Goal: Task Accomplishment & Management: Use online tool/utility

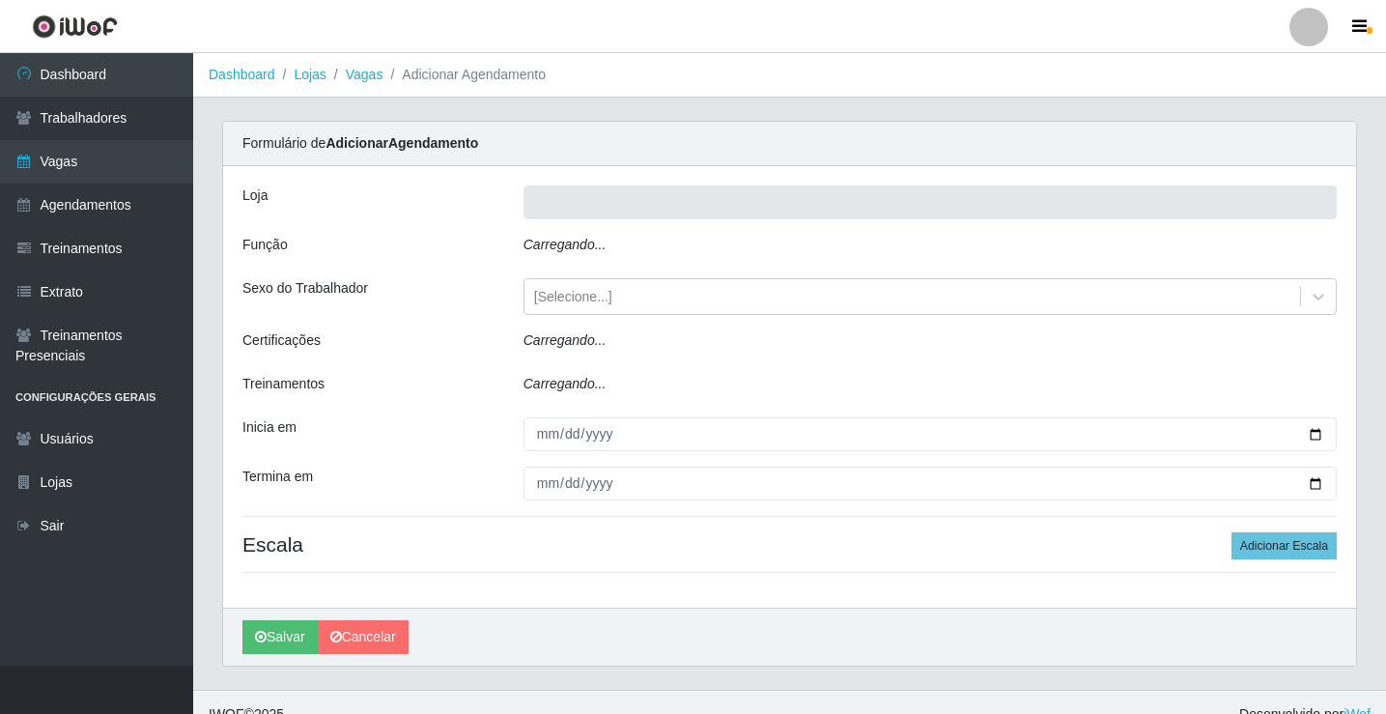
type input "Rede Econômico - Prata"
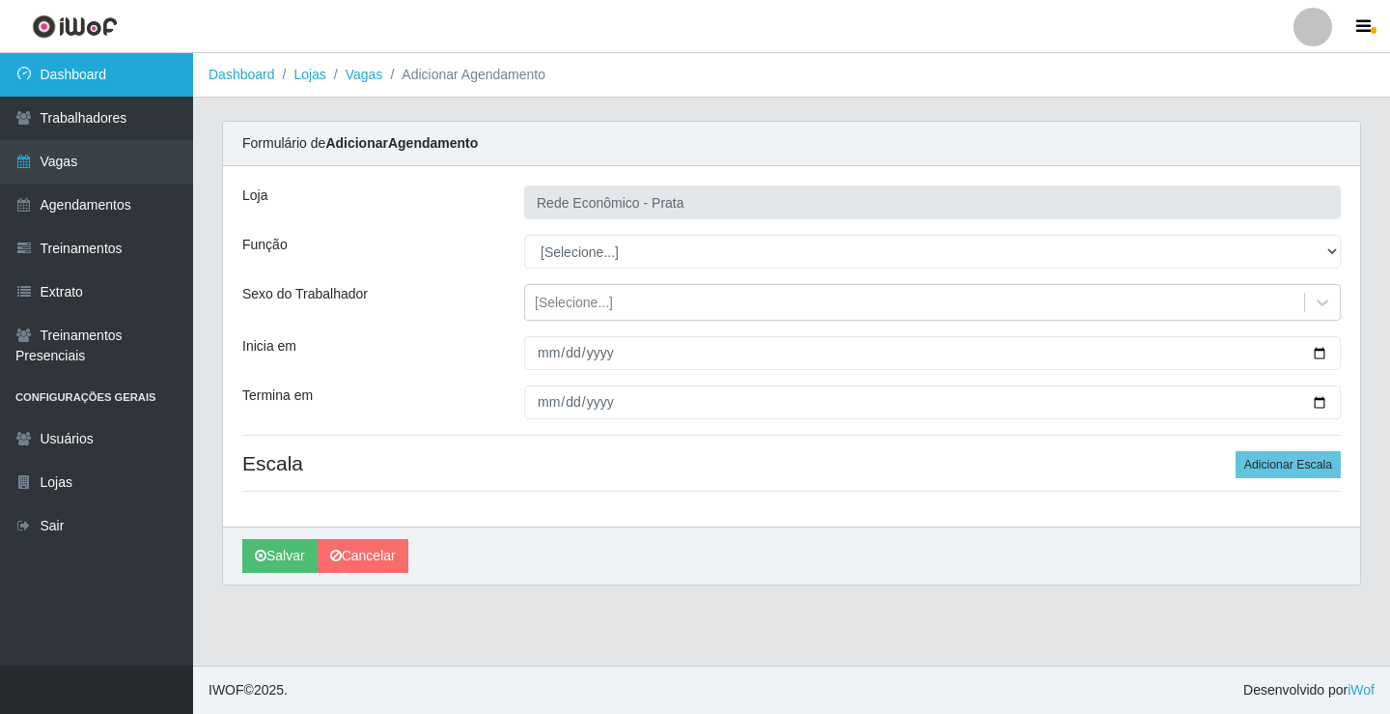
click at [171, 72] on link "Dashboard" at bounding box center [96, 74] width 193 height 43
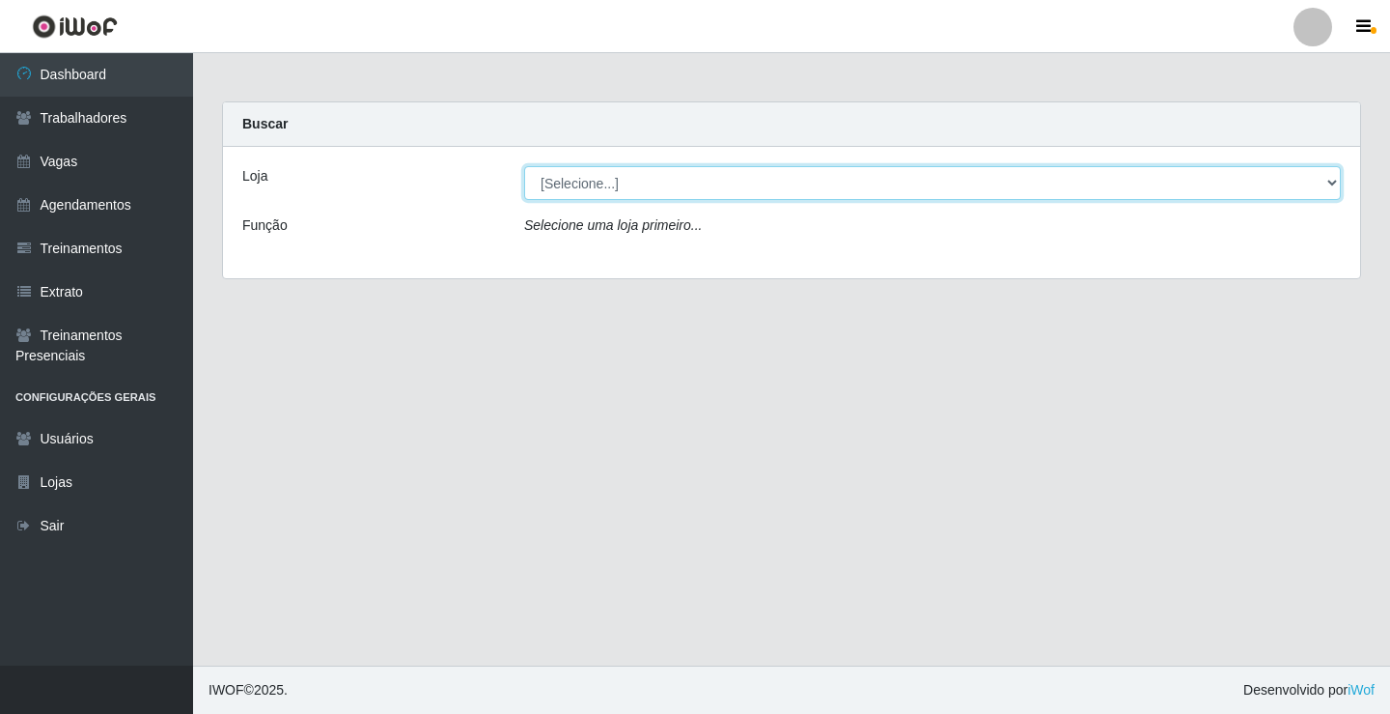
click at [628, 185] on select "[Selecione...] Rede Econômico - Prata" at bounding box center [932, 183] width 817 height 34
select select "192"
click at [524, 166] on select "[Selecione...] Rede Econômico - Prata" at bounding box center [932, 183] width 817 height 34
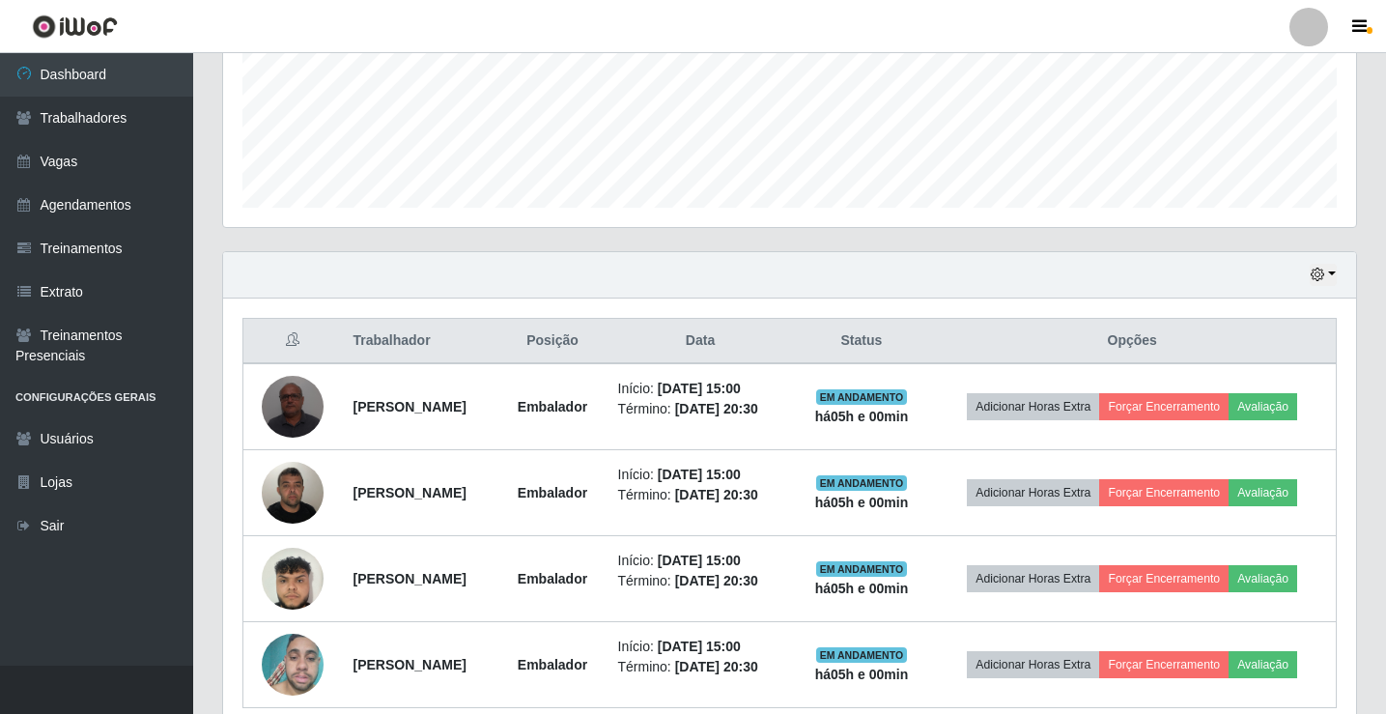
scroll to position [569, 0]
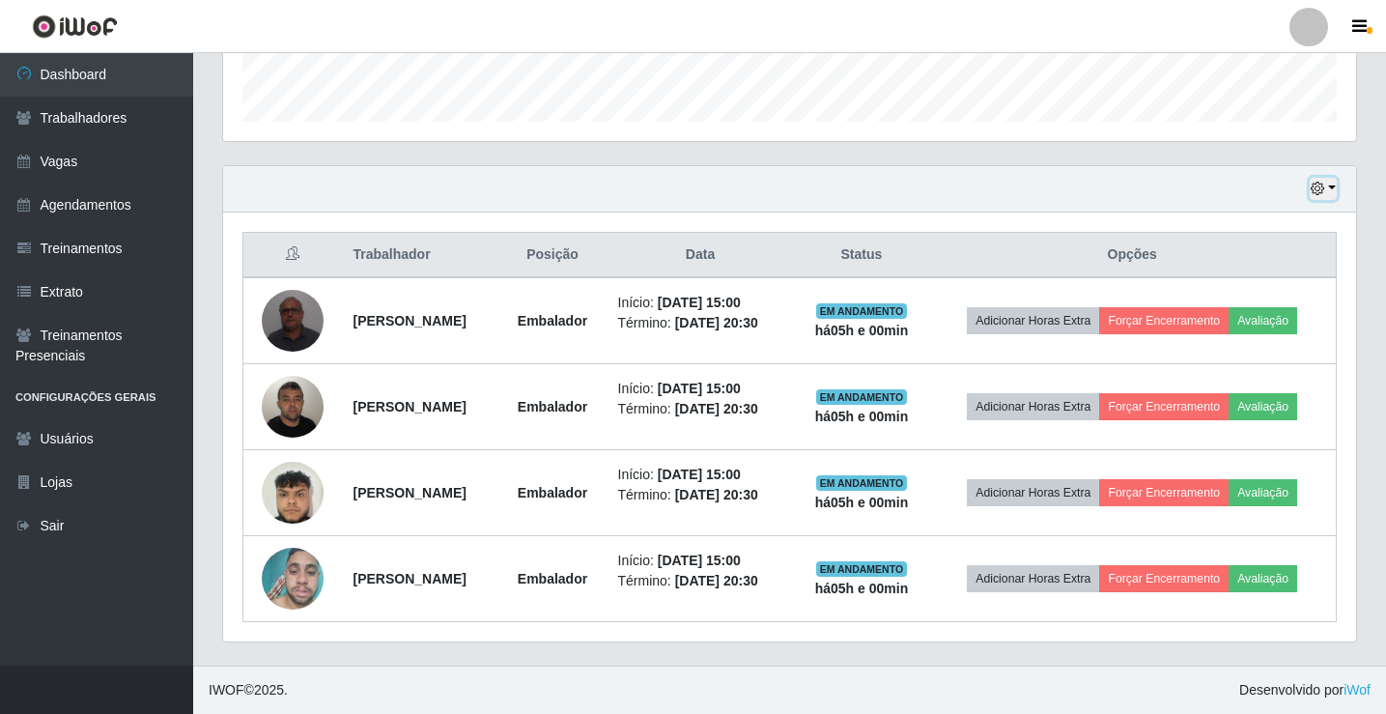
click at [1310, 195] on icon "button" at bounding box center [1317, 189] width 14 height 14
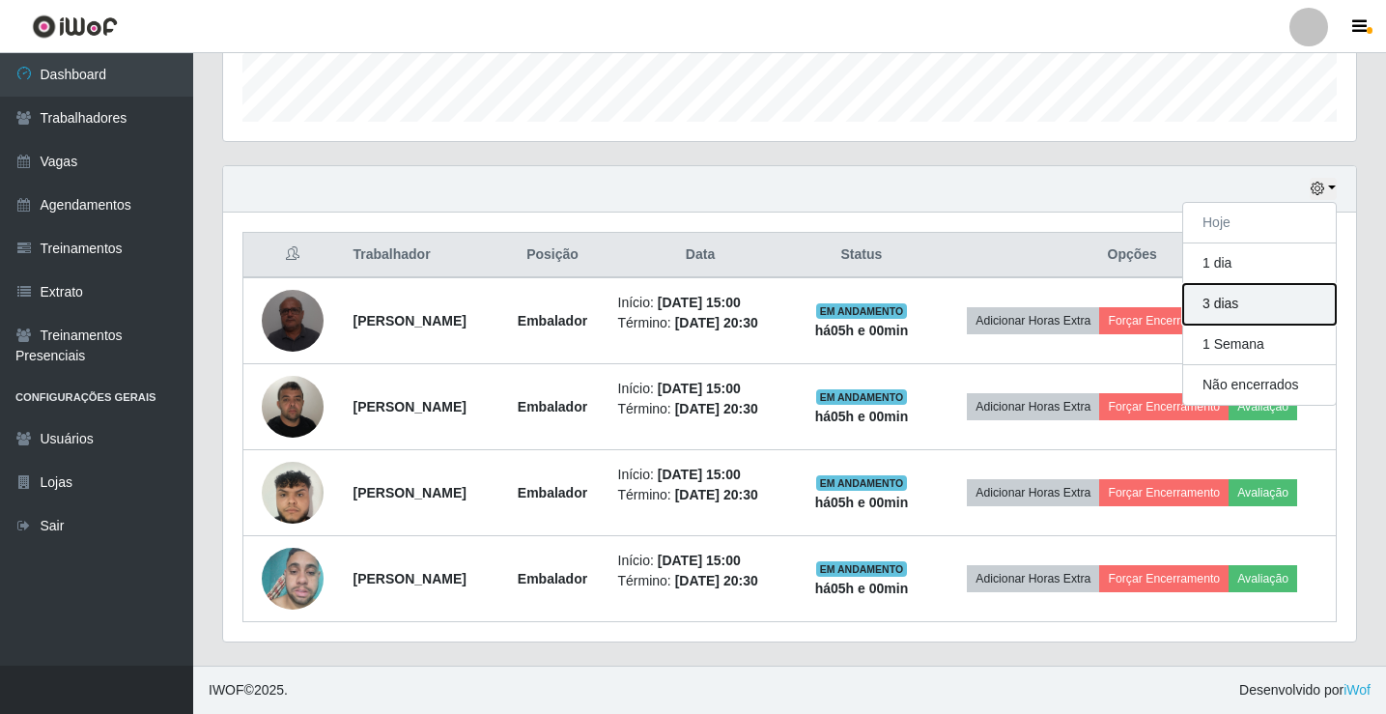
click at [1271, 312] on button "3 dias" at bounding box center [1259, 304] width 153 height 41
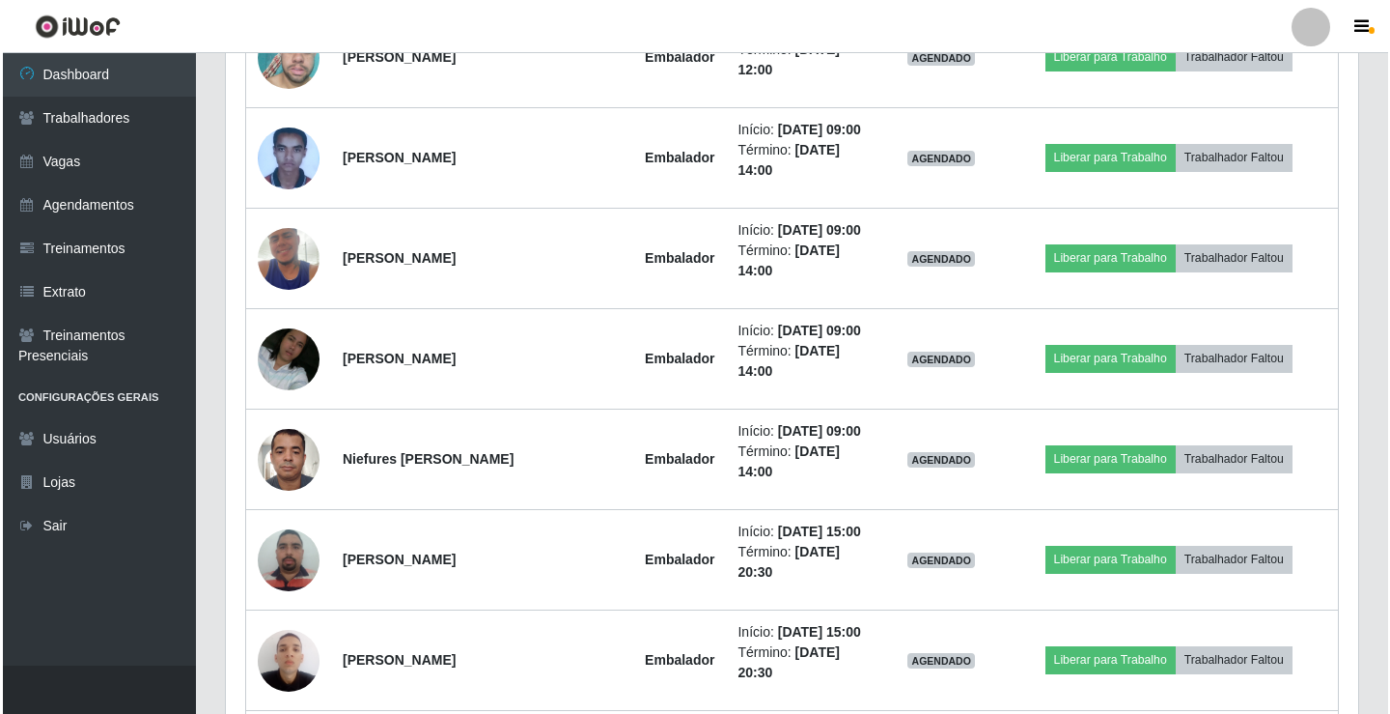
scroll to position [1631, 0]
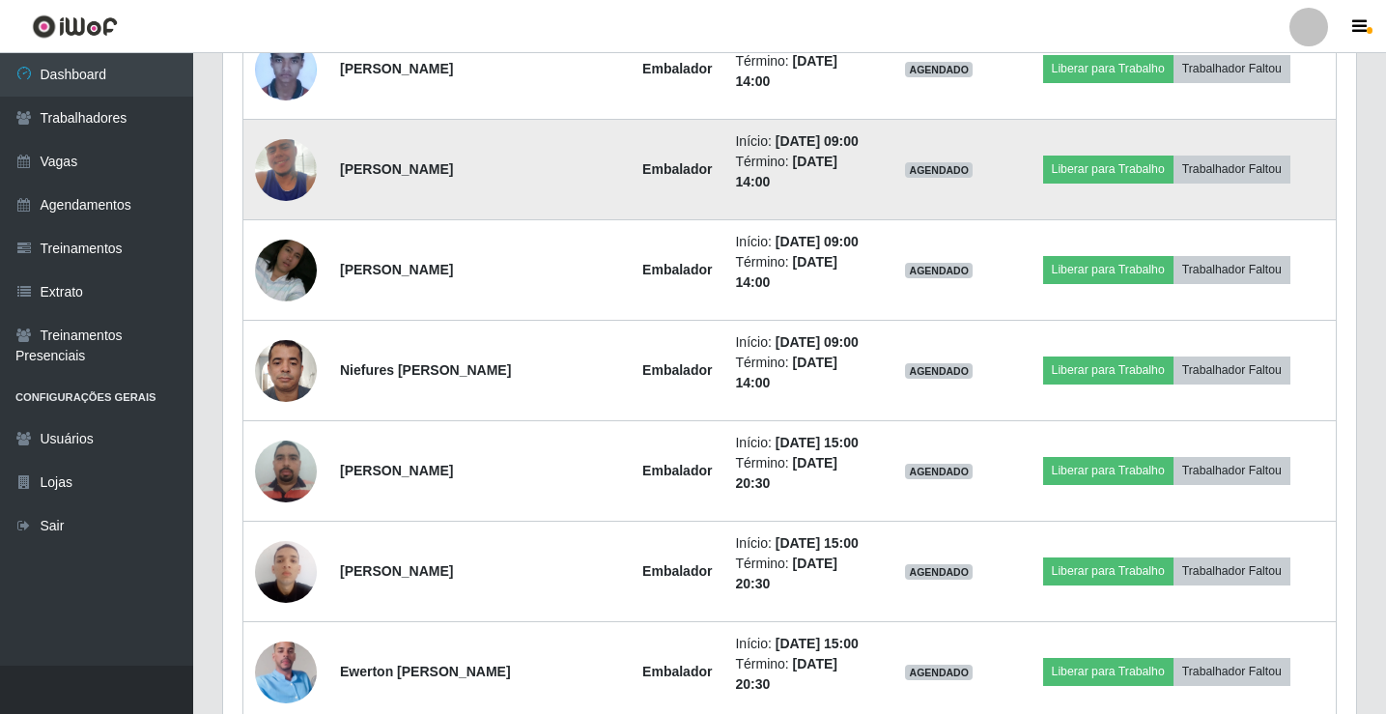
click at [285, 166] on img at bounding box center [286, 170] width 62 height 110
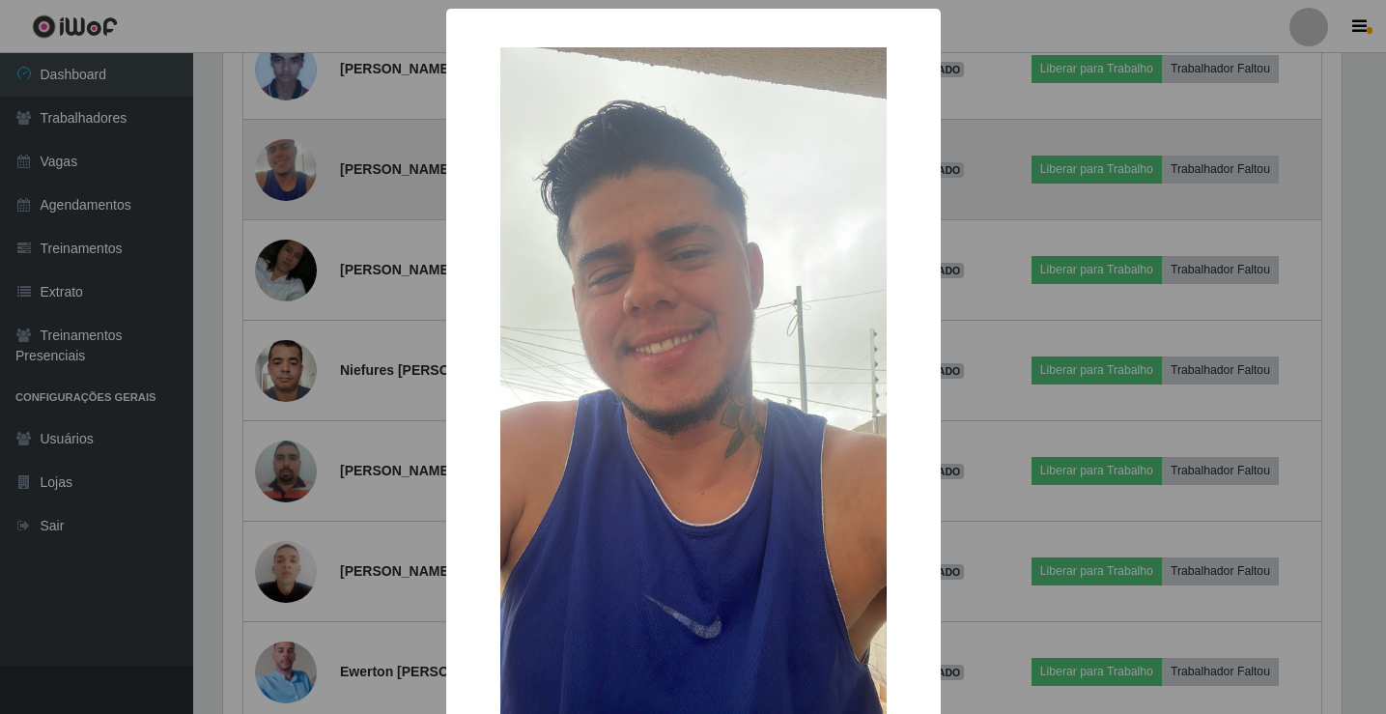
scroll to position [401, 1123]
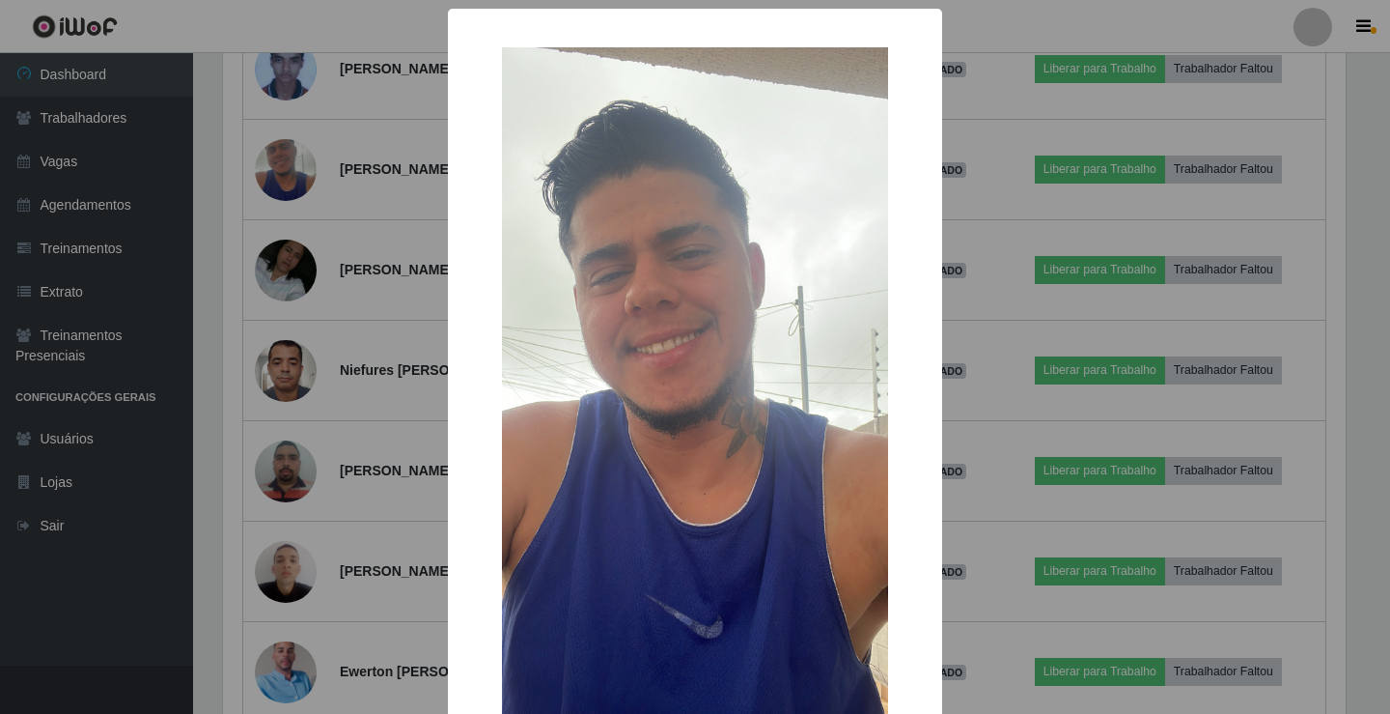
click at [786, 334] on img at bounding box center [695, 390] width 386 height 687
click at [368, 184] on div "× OK Cancel" at bounding box center [695, 357] width 1390 height 714
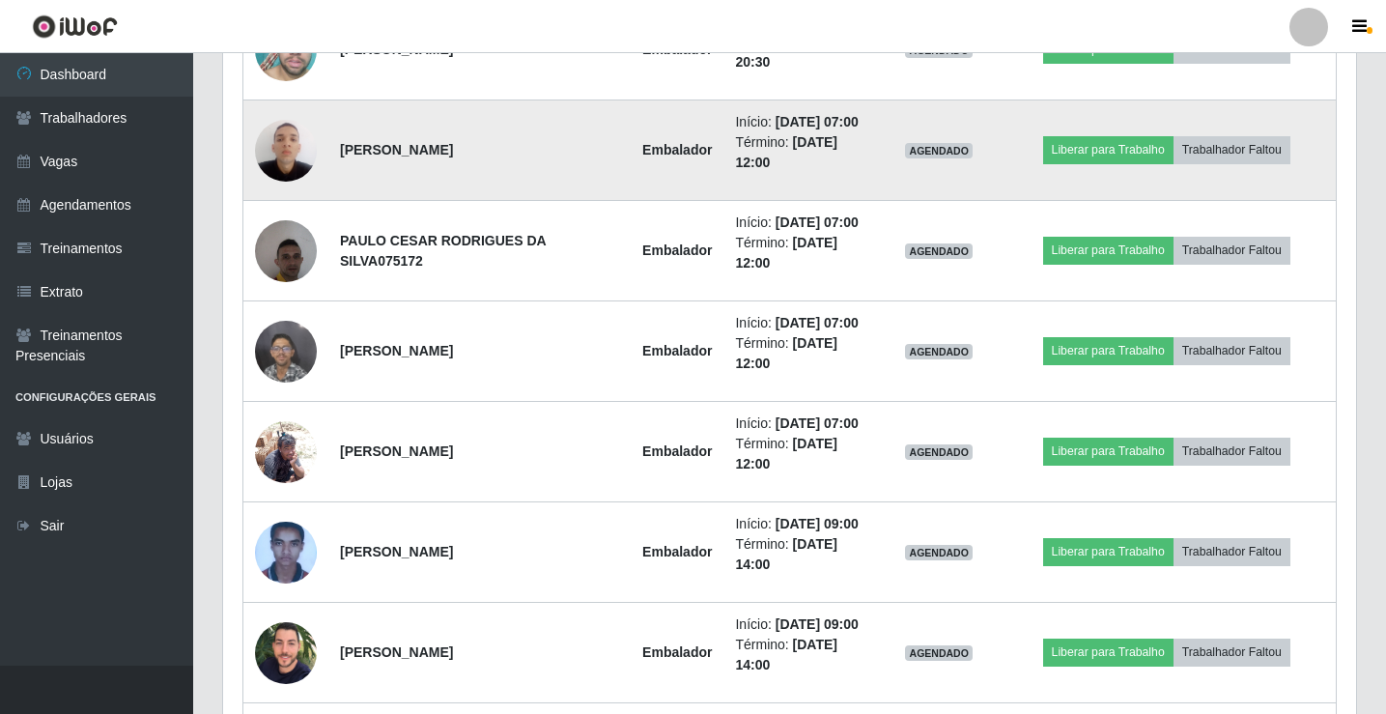
scroll to position [2403, 0]
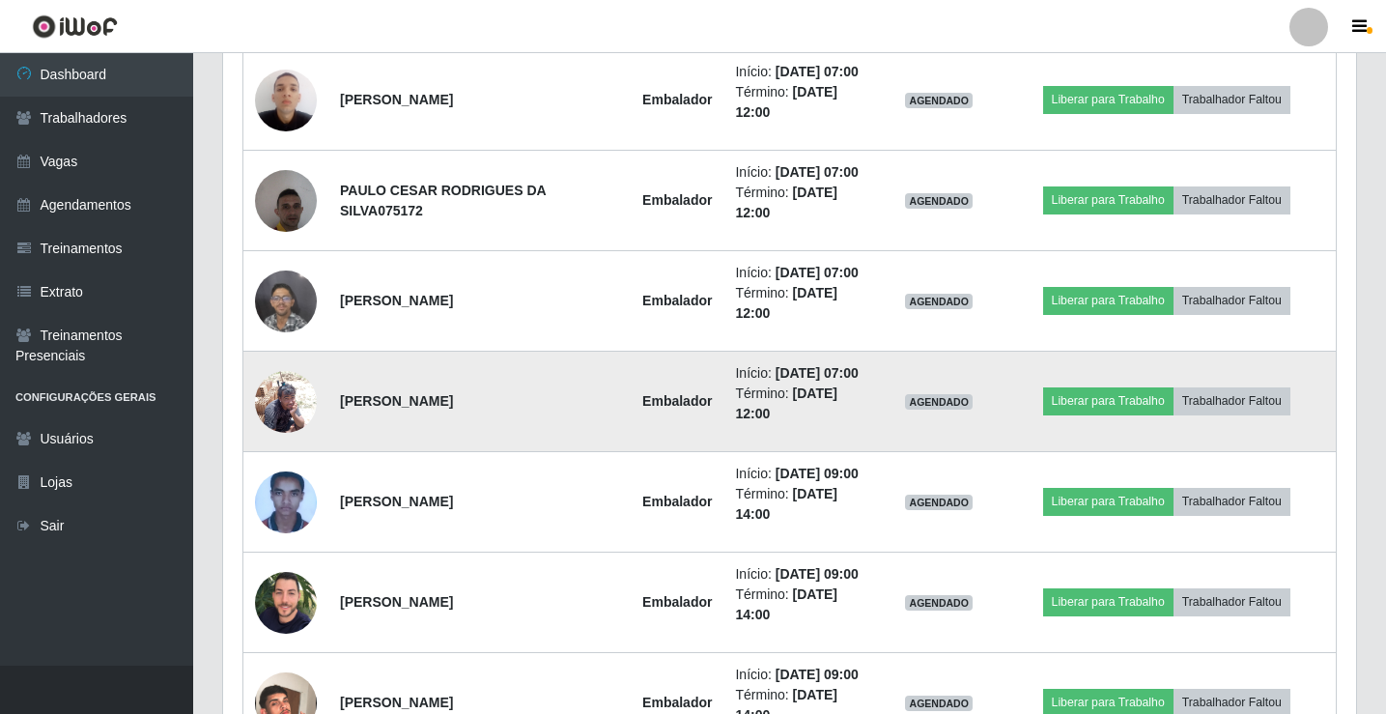
click at [291, 412] on img at bounding box center [286, 401] width 62 height 82
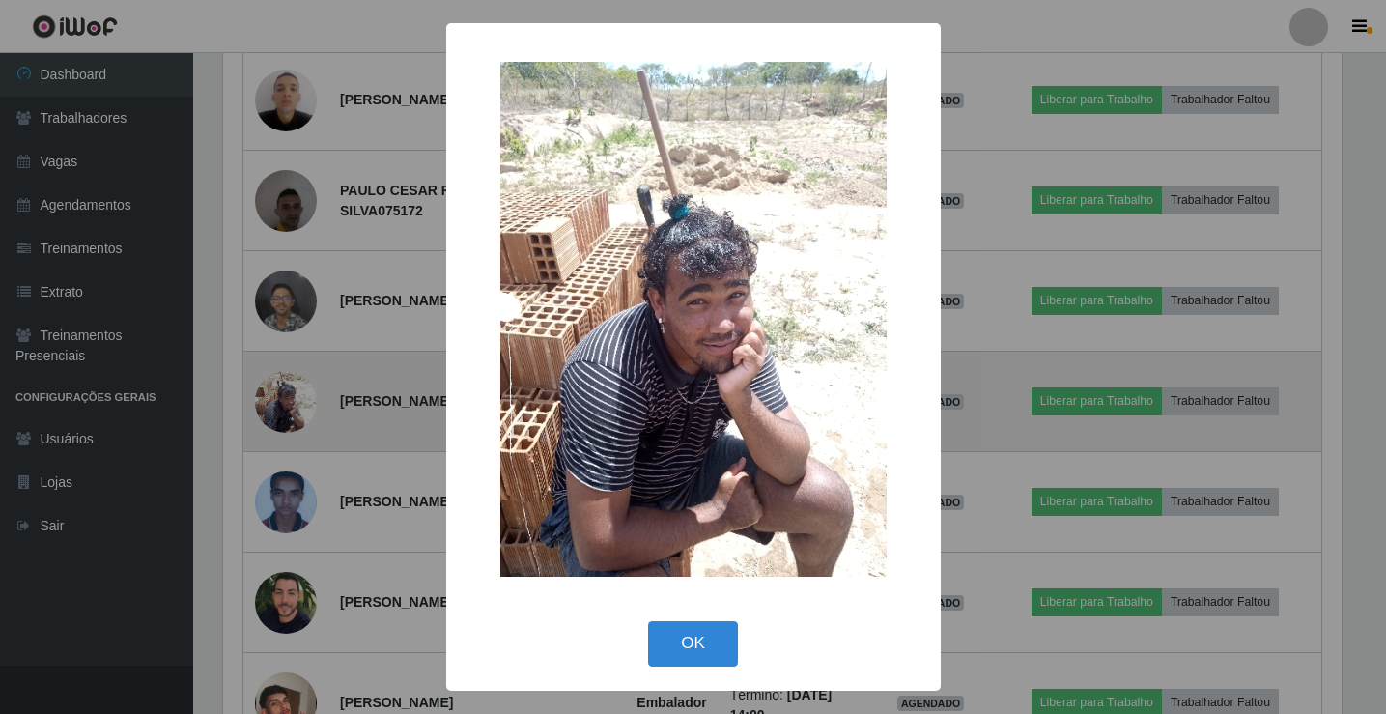
scroll to position [401, 1123]
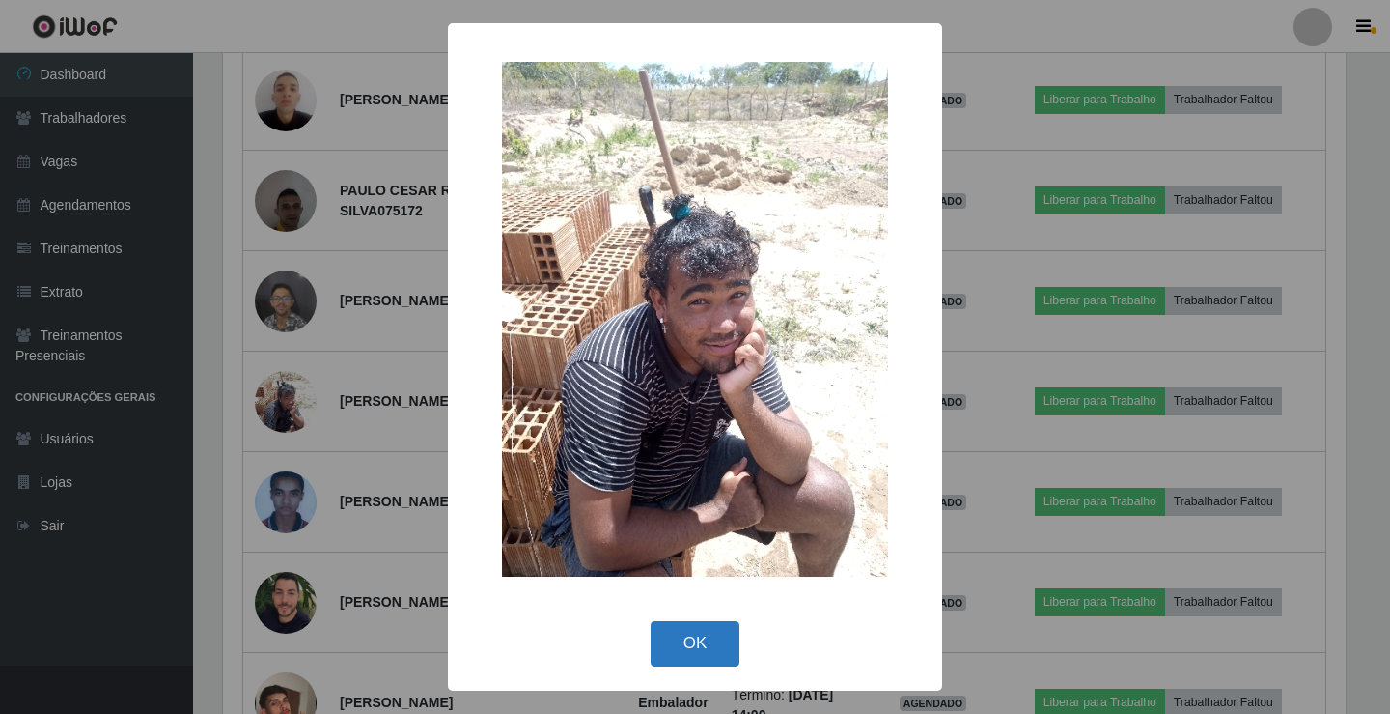
click at [691, 641] on button "OK" at bounding box center [696, 643] width 90 height 45
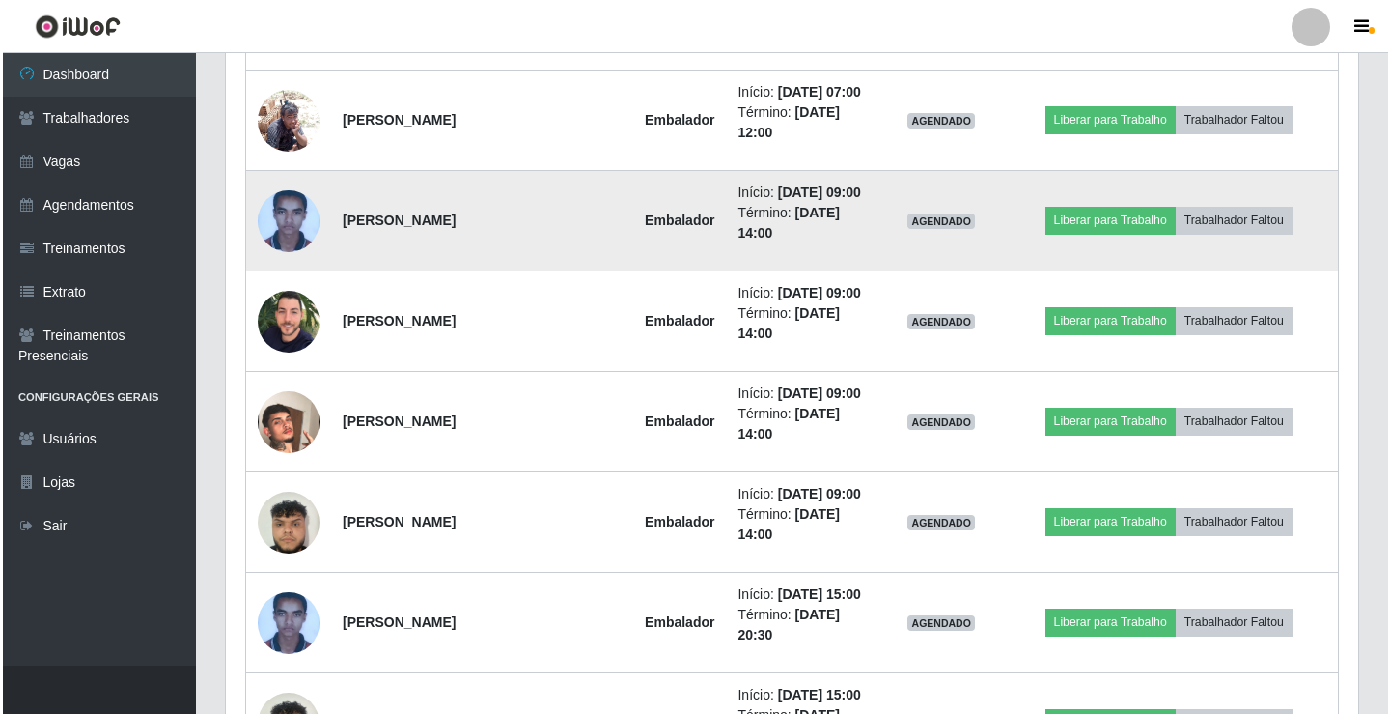
scroll to position [2693, 0]
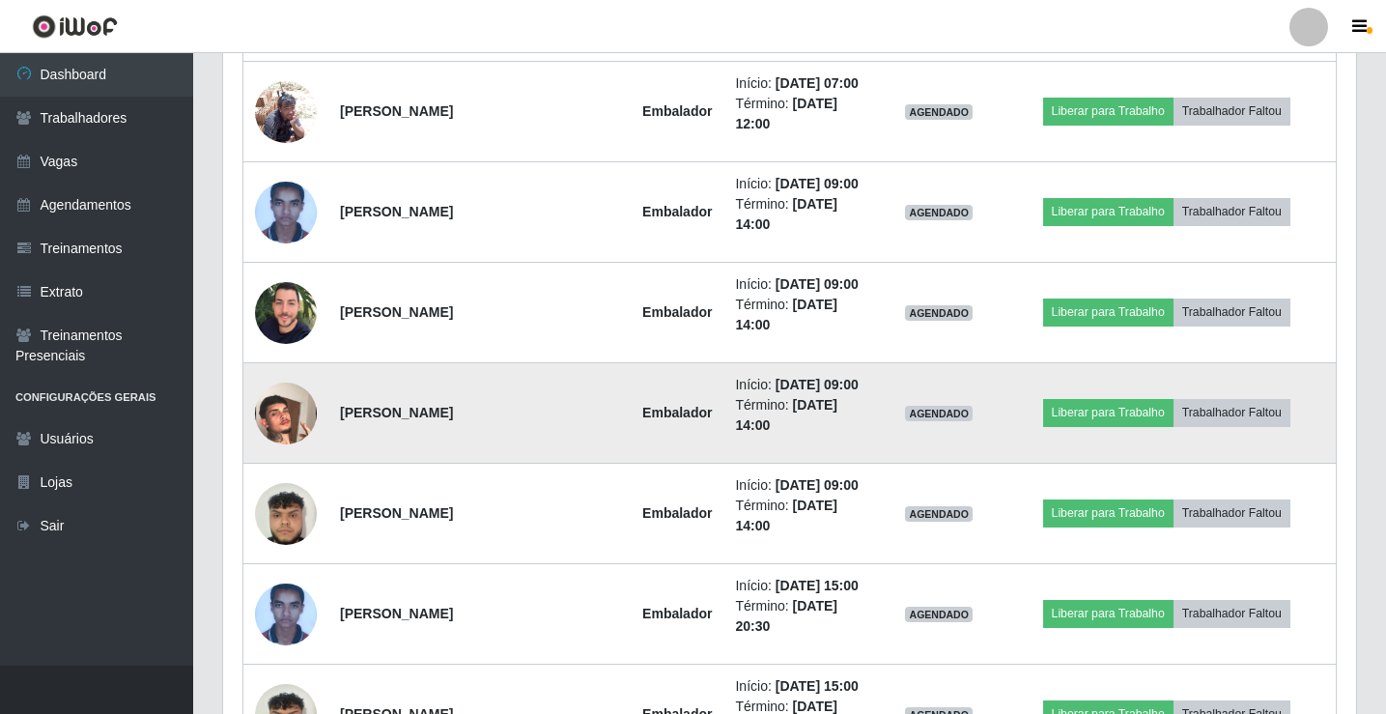
click at [290, 416] on img at bounding box center [286, 413] width 62 height 110
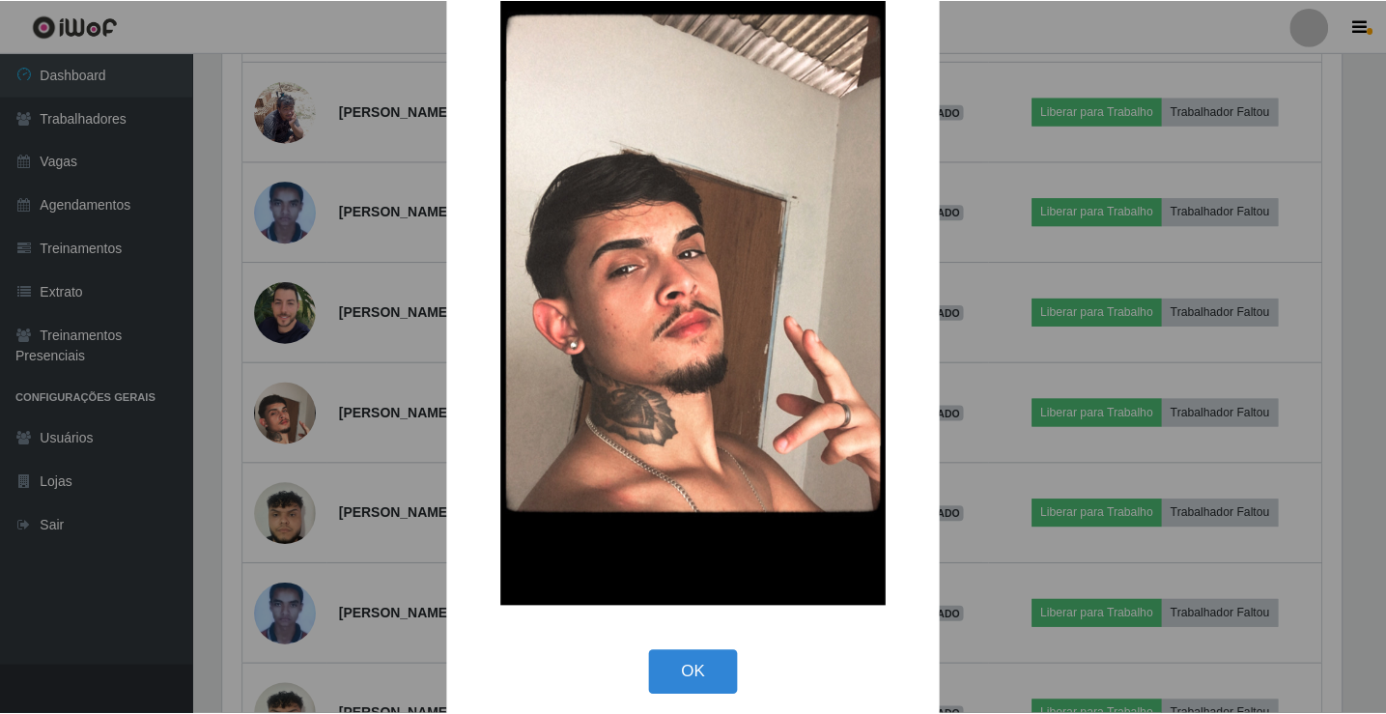
scroll to position [142, 0]
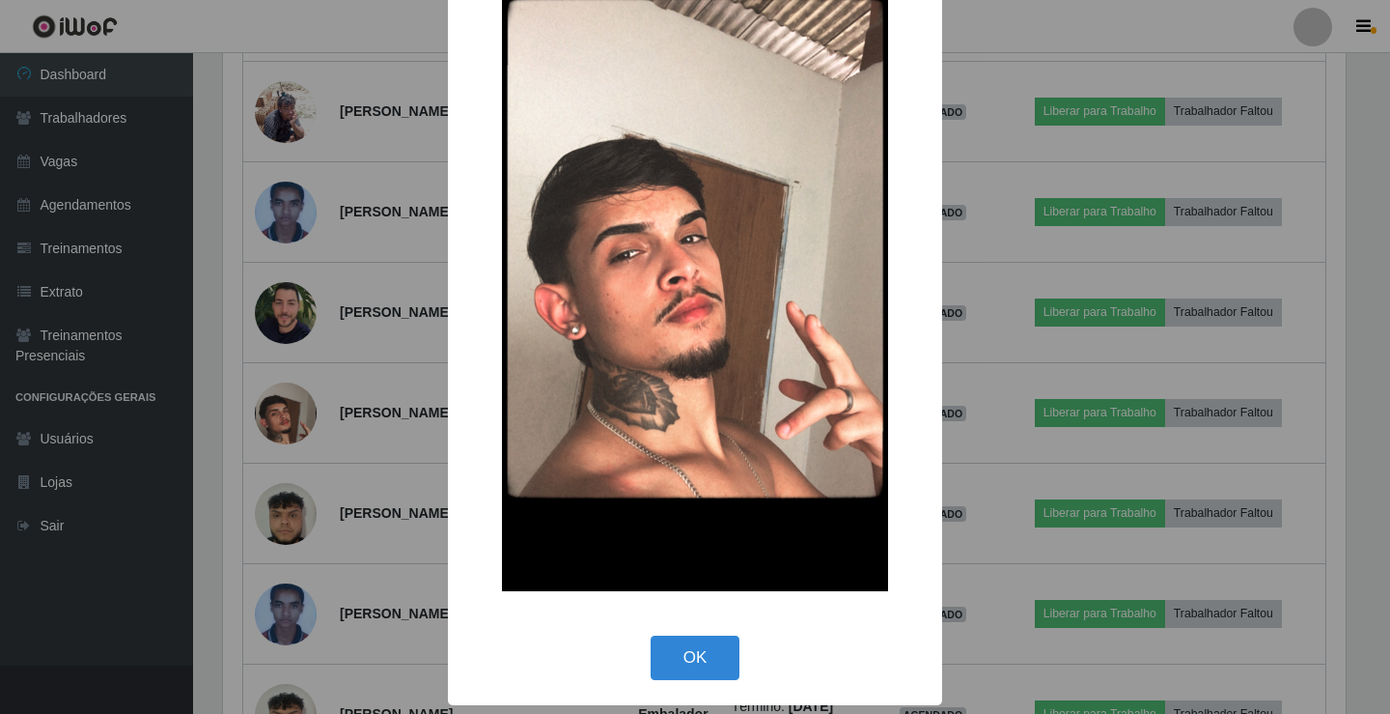
click at [738, 651] on div "OK Cancel" at bounding box center [695, 657] width 456 height 55
click at [705, 645] on button "OK" at bounding box center [696, 657] width 90 height 45
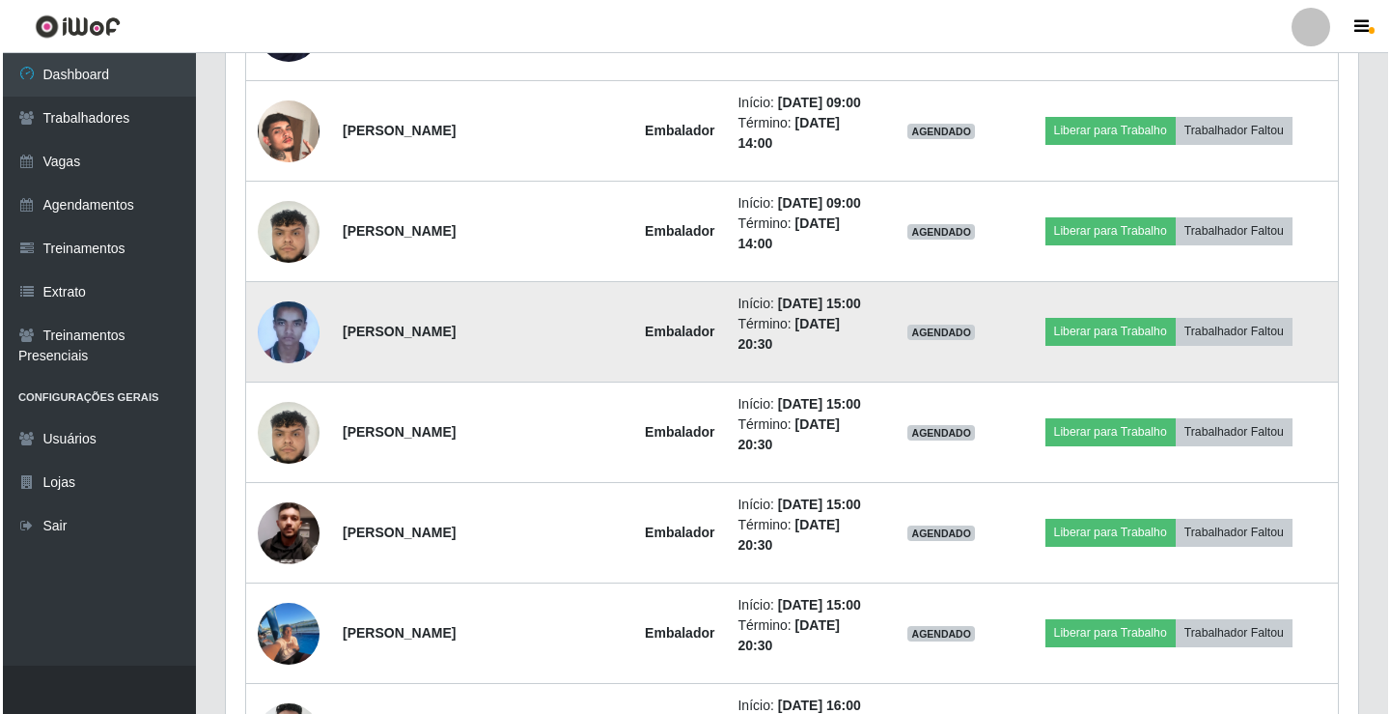
scroll to position [2983, 0]
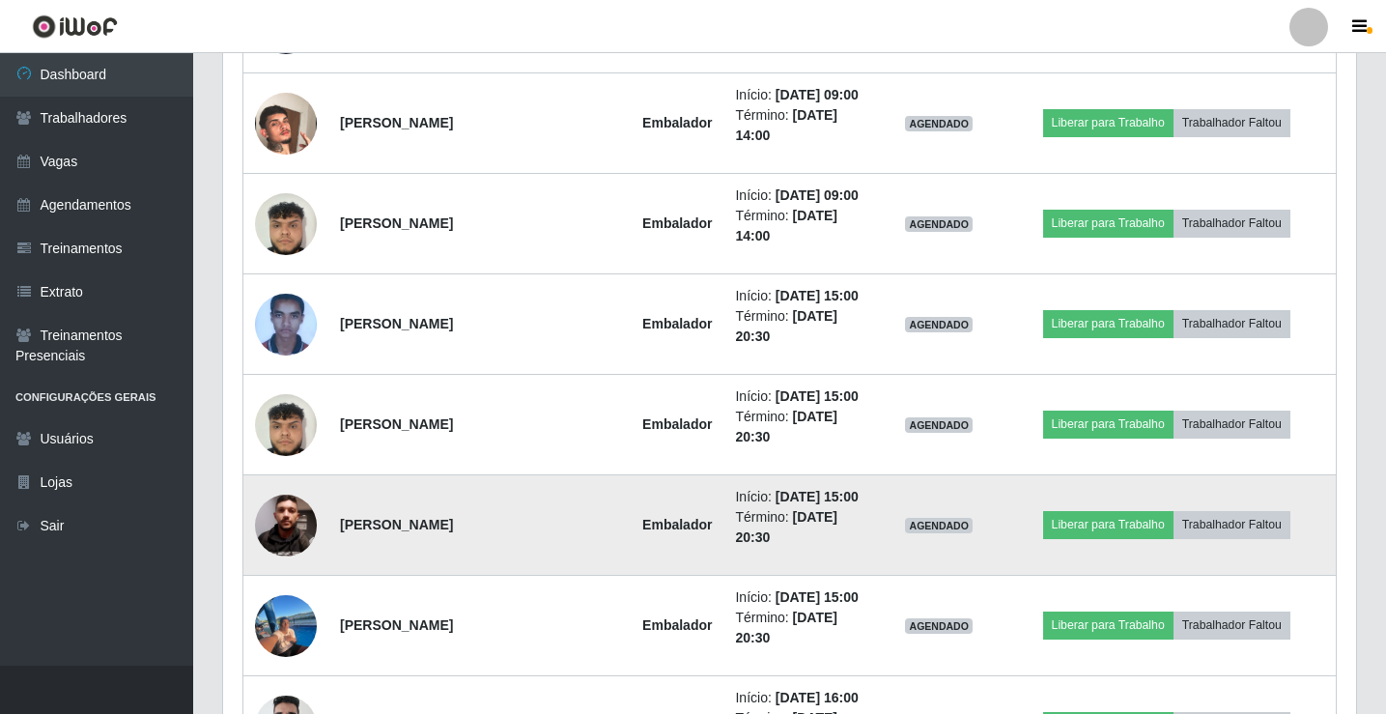
click at [291, 519] on img at bounding box center [286, 524] width 62 height 137
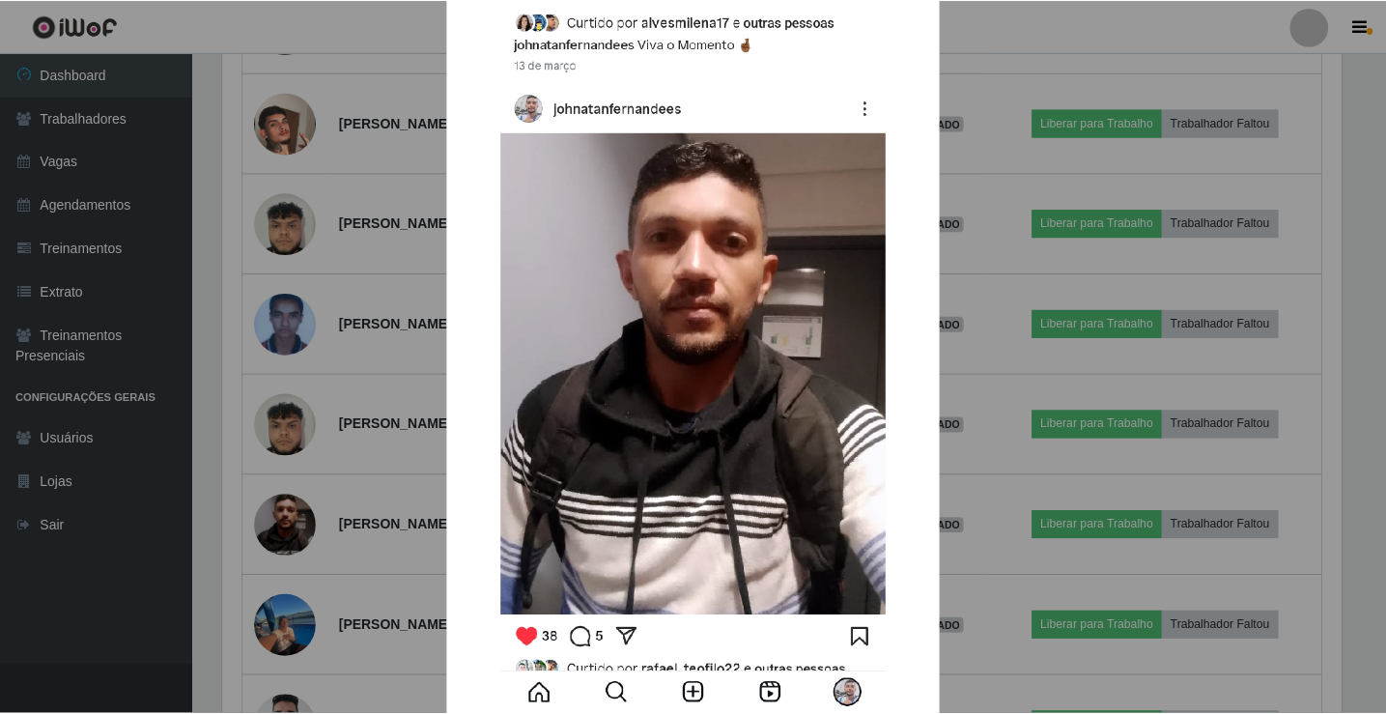
scroll to position [314, 0]
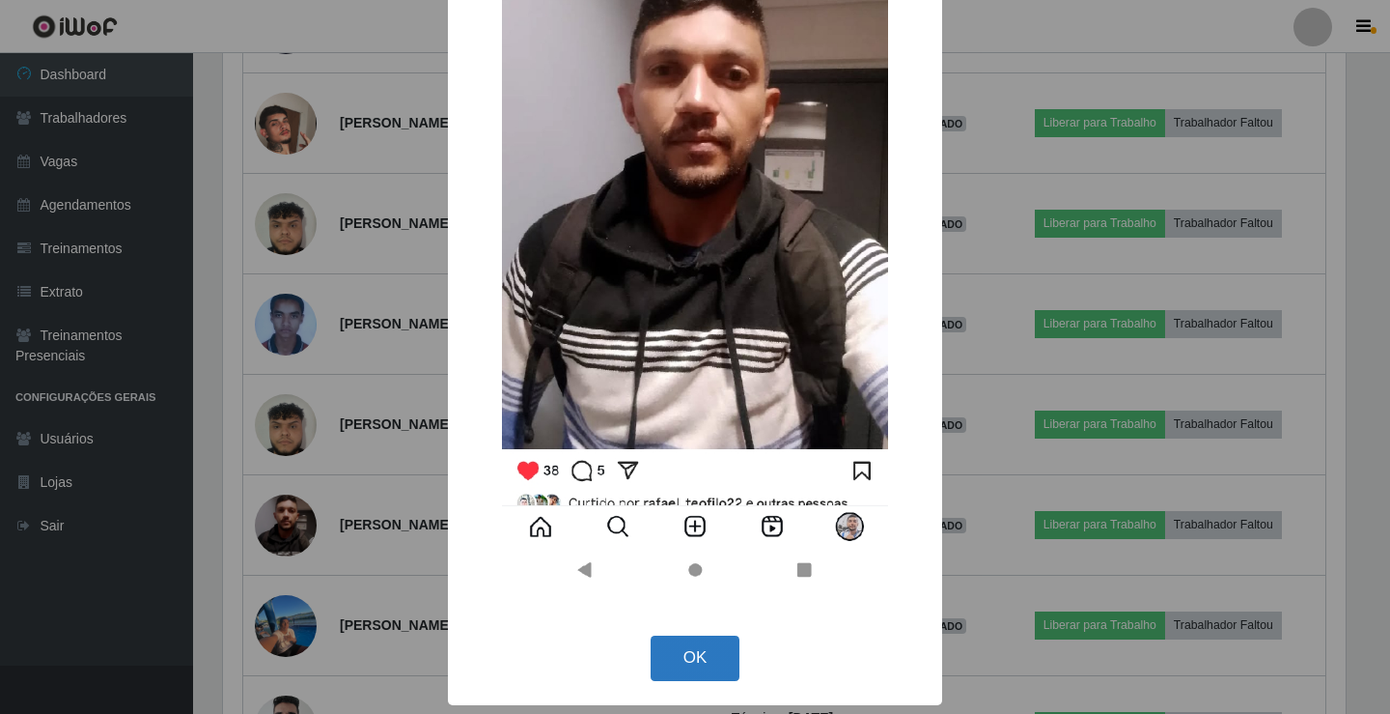
click at [724, 670] on button "OK" at bounding box center [696, 657] width 90 height 45
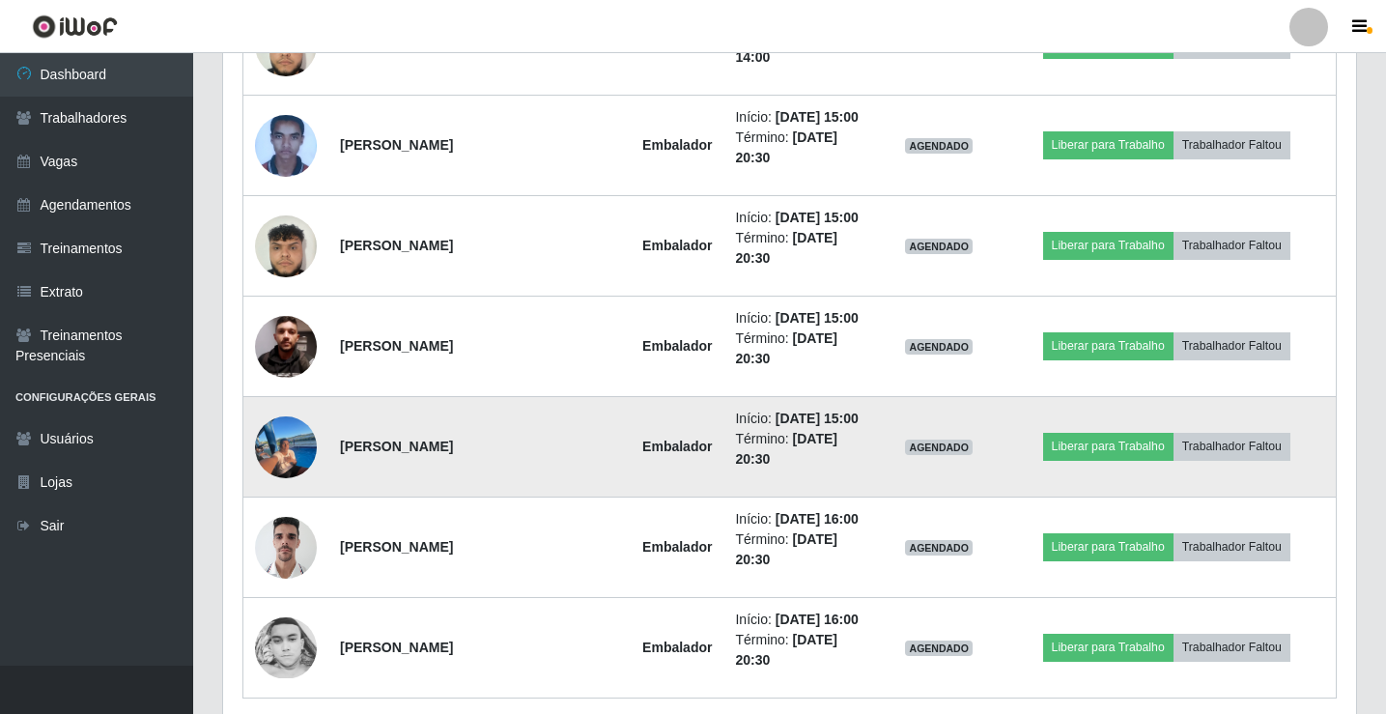
scroll to position [3176, 0]
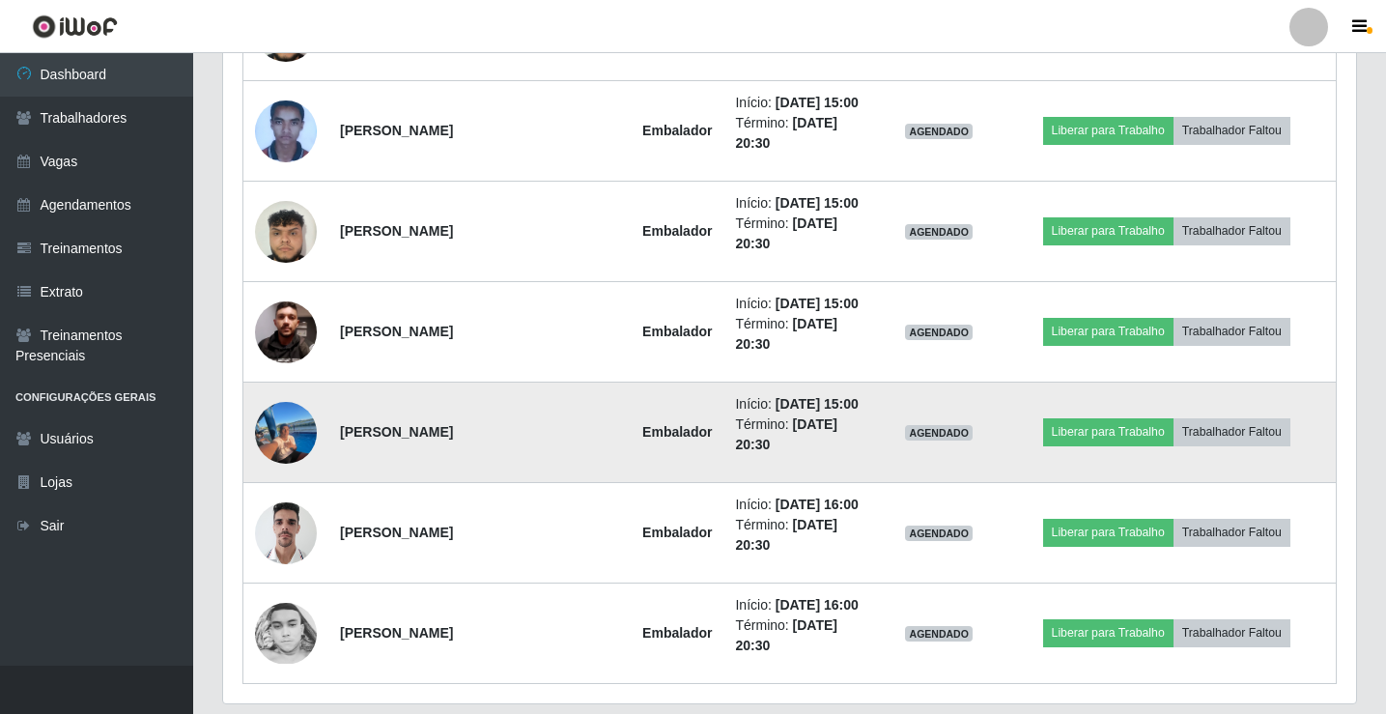
click at [302, 432] on img at bounding box center [286, 432] width 62 height 87
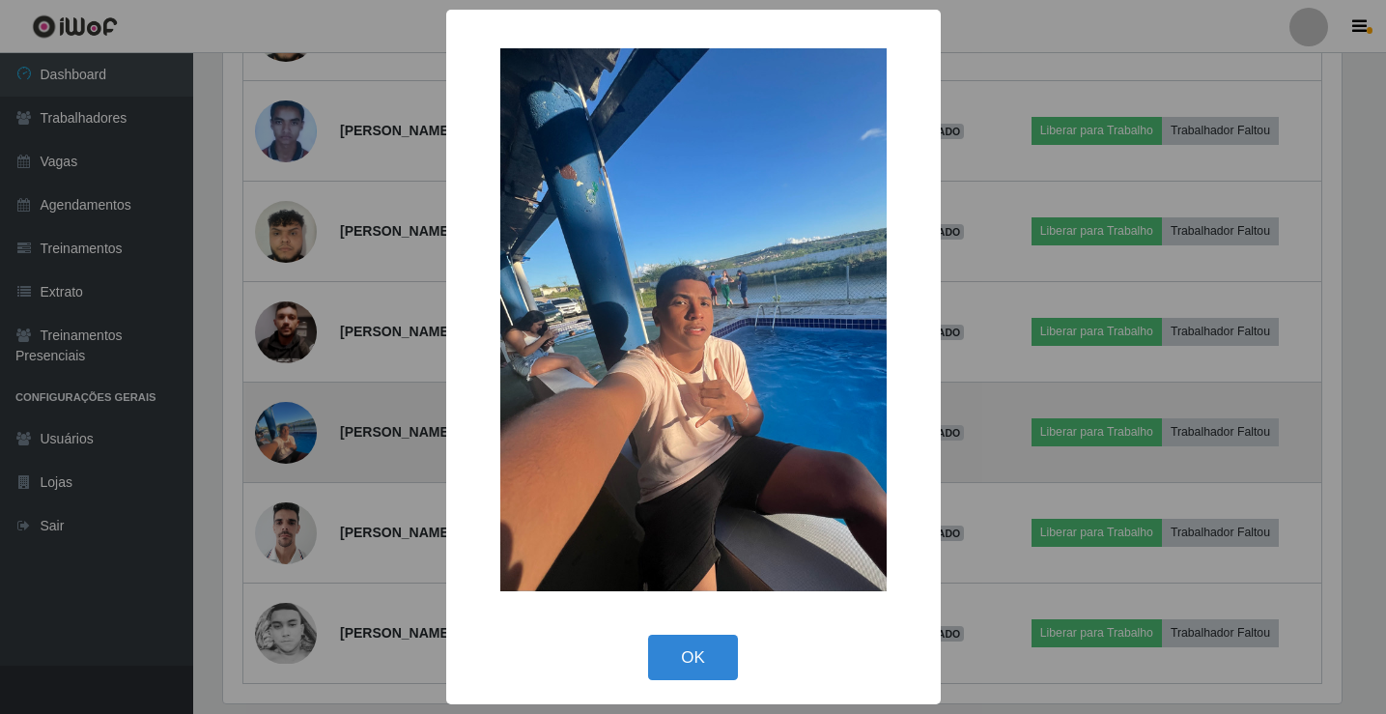
scroll to position [401, 1123]
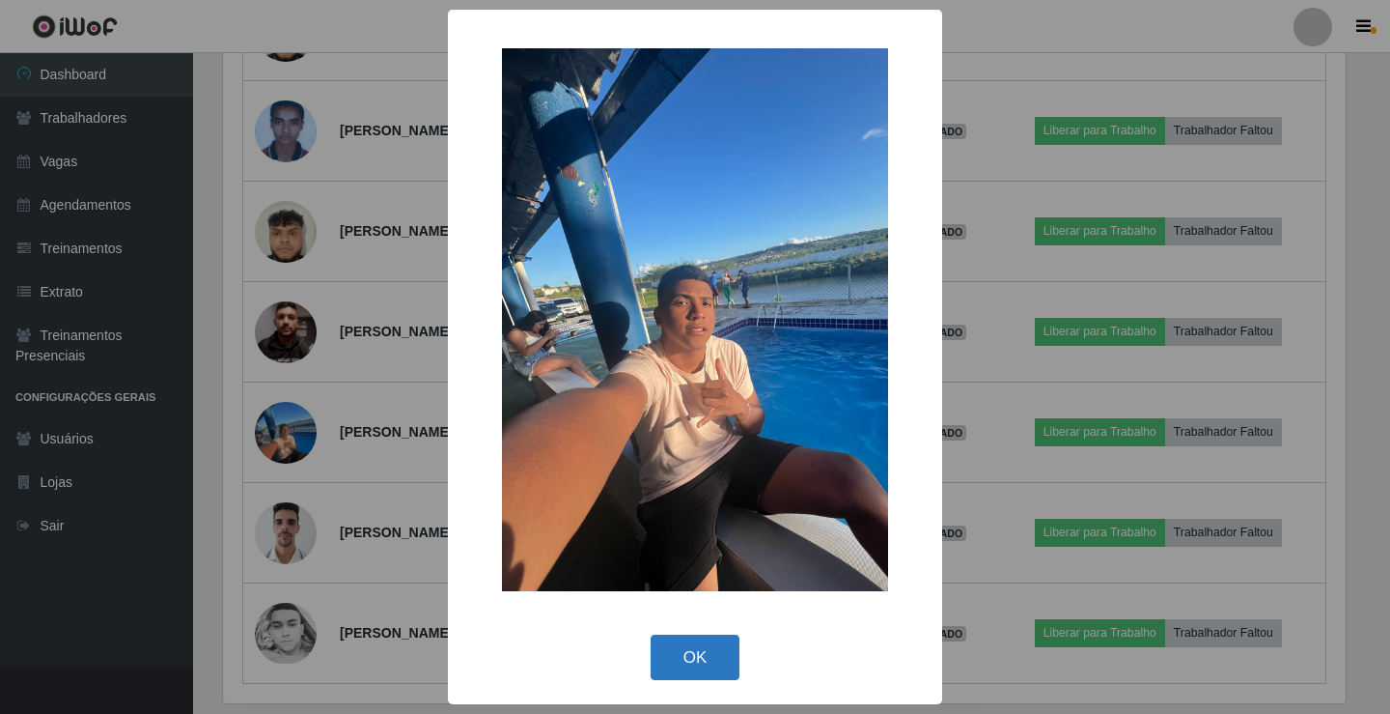
click at [732, 660] on button "OK" at bounding box center [696, 656] width 90 height 45
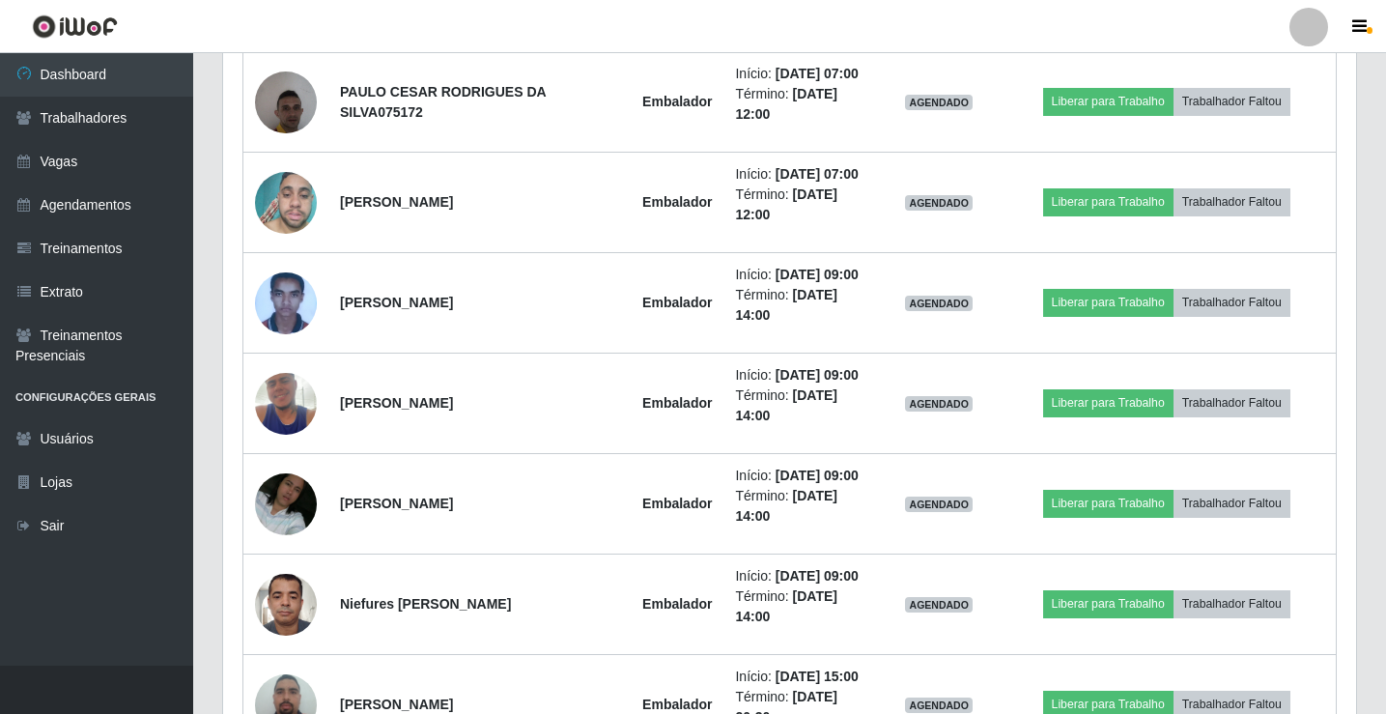
scroll to position [1500, 0]
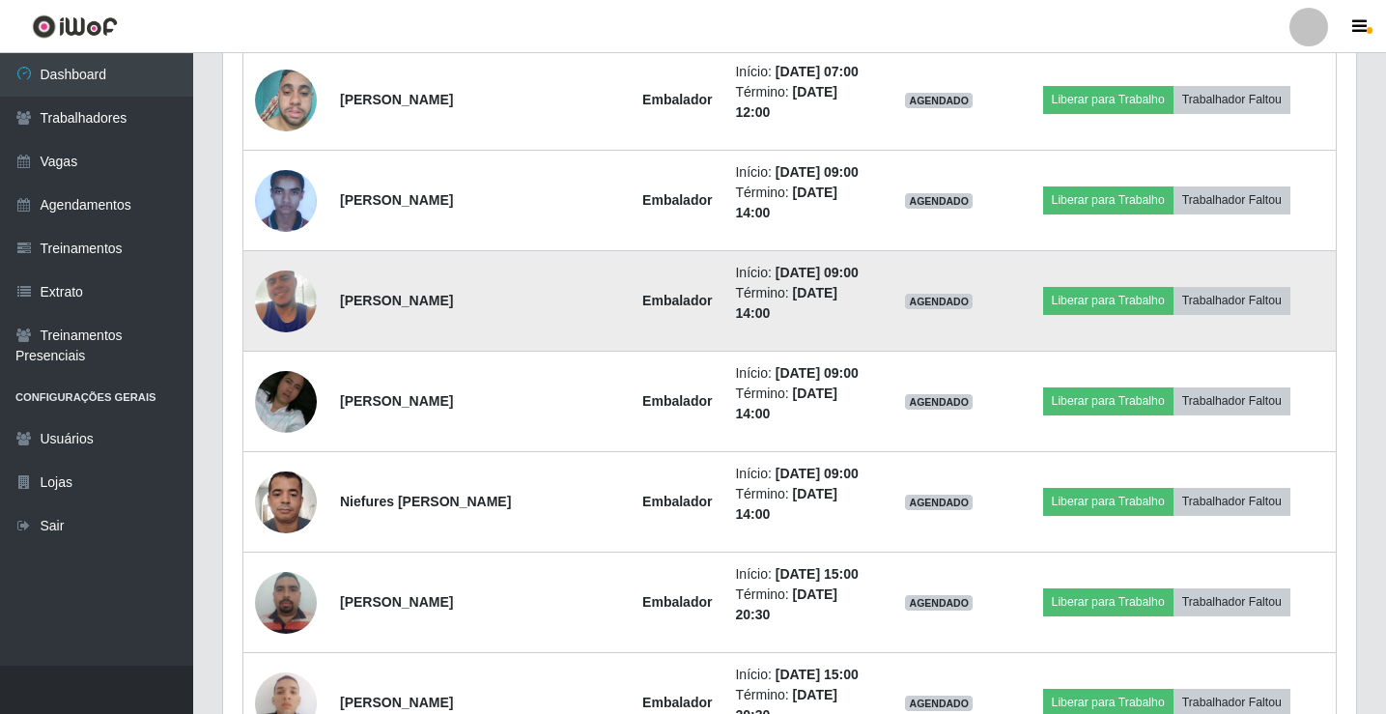
click at [299, 299] on img at bounding box center [286, 301] width 62 height 110
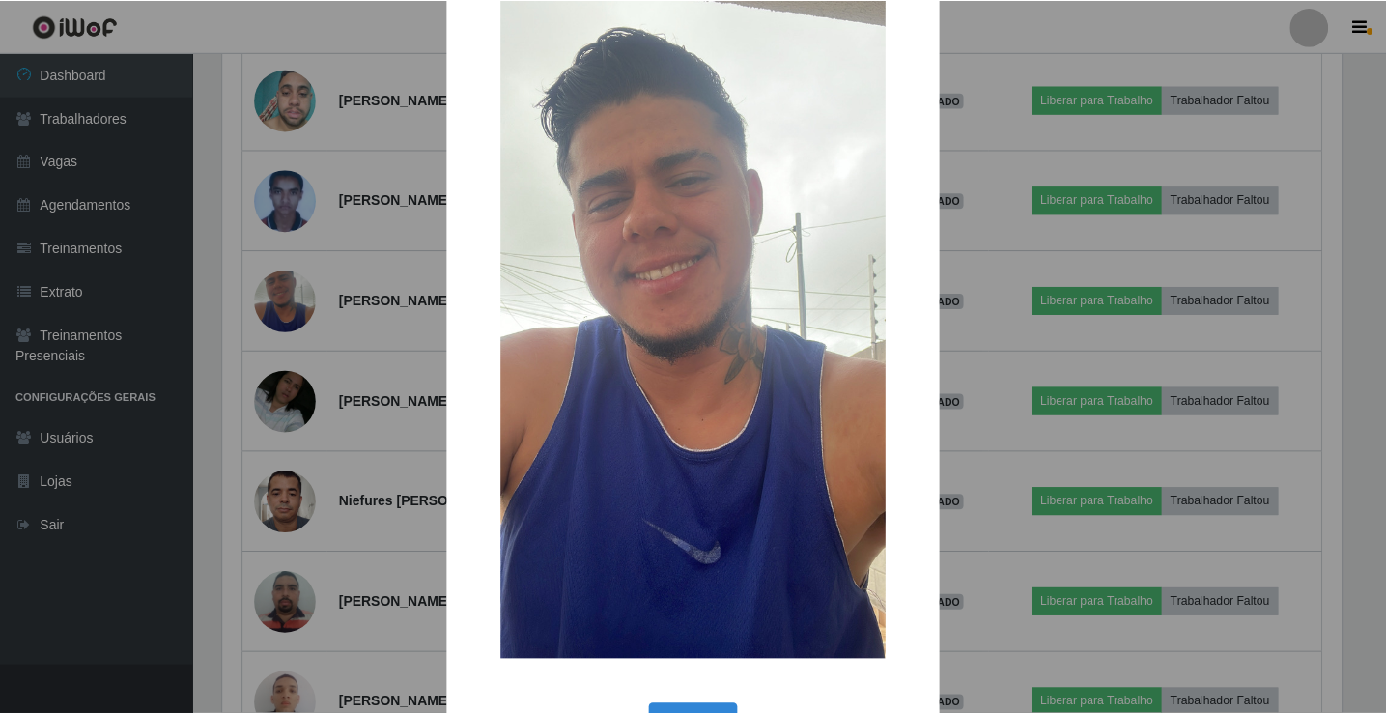
scroll to position [142, 0]
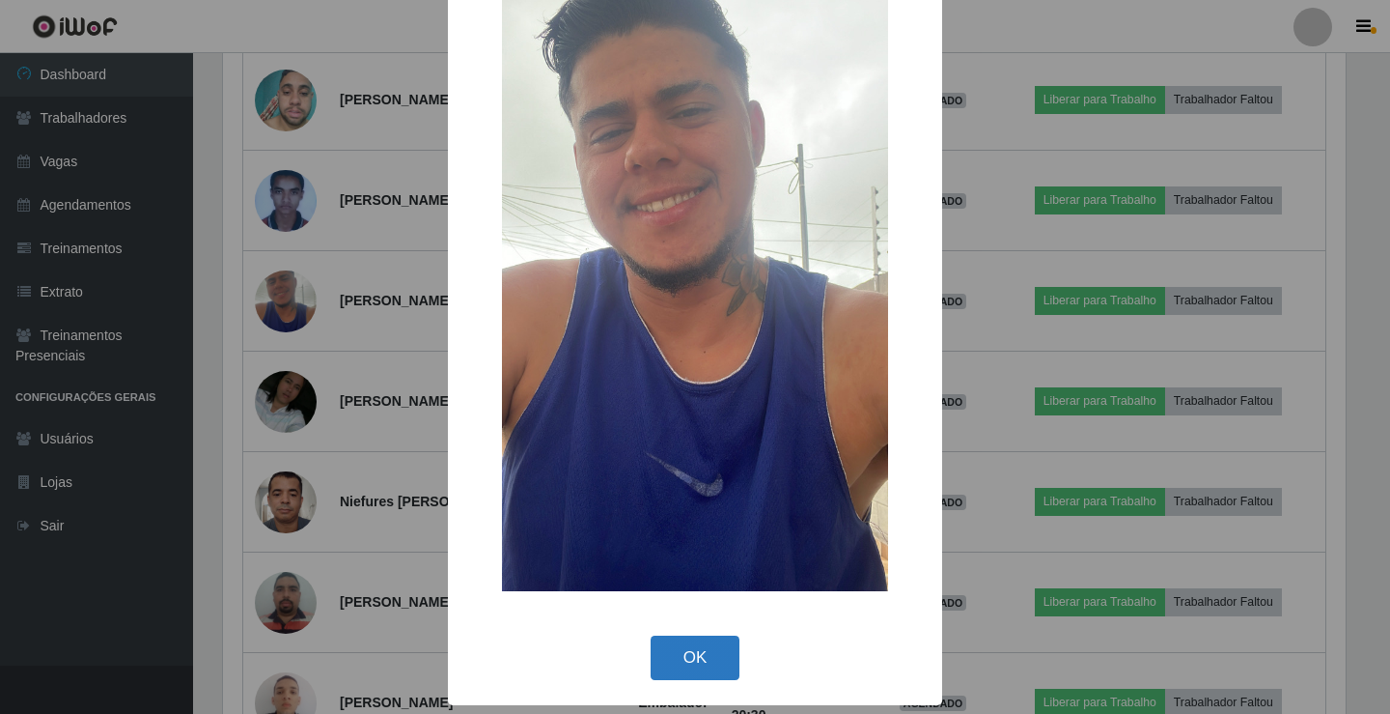
click at [689, 652] on button "OK" at bounding box center [696, 657] width 90 height 45
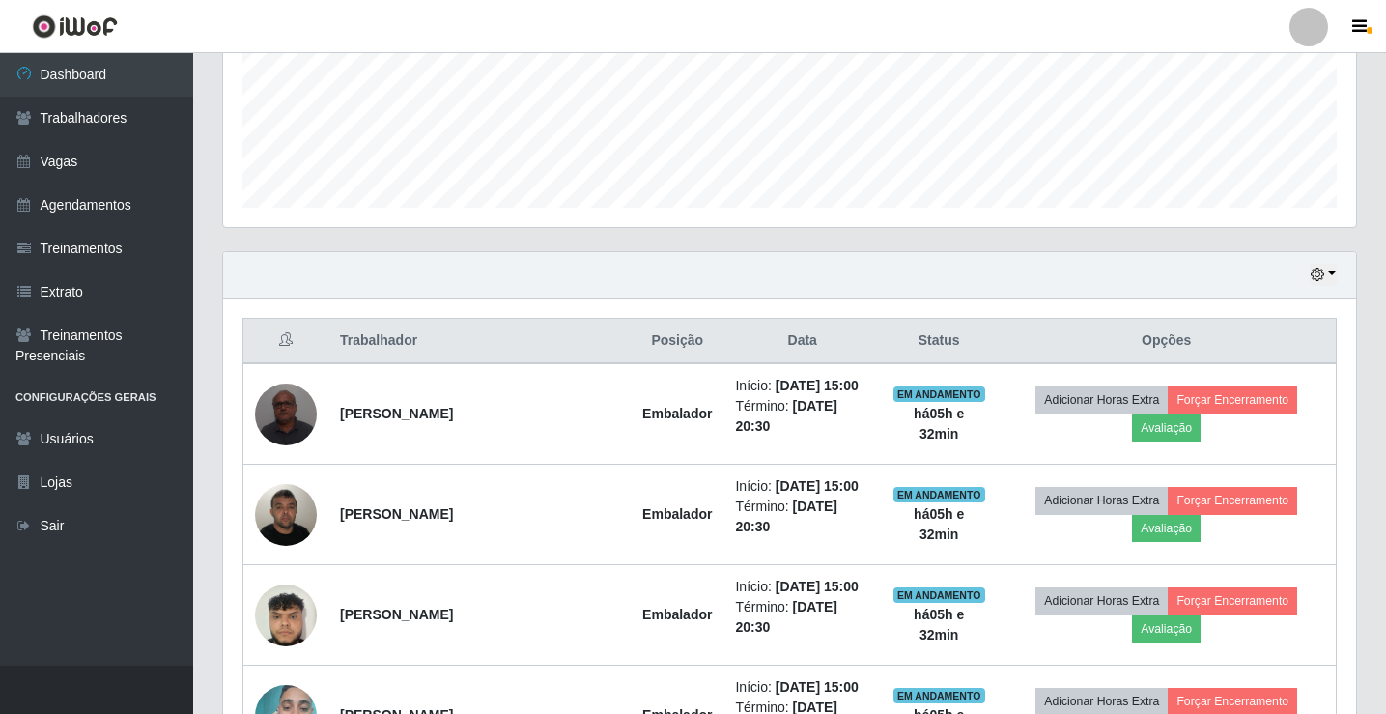
scroll to position [579, 0]
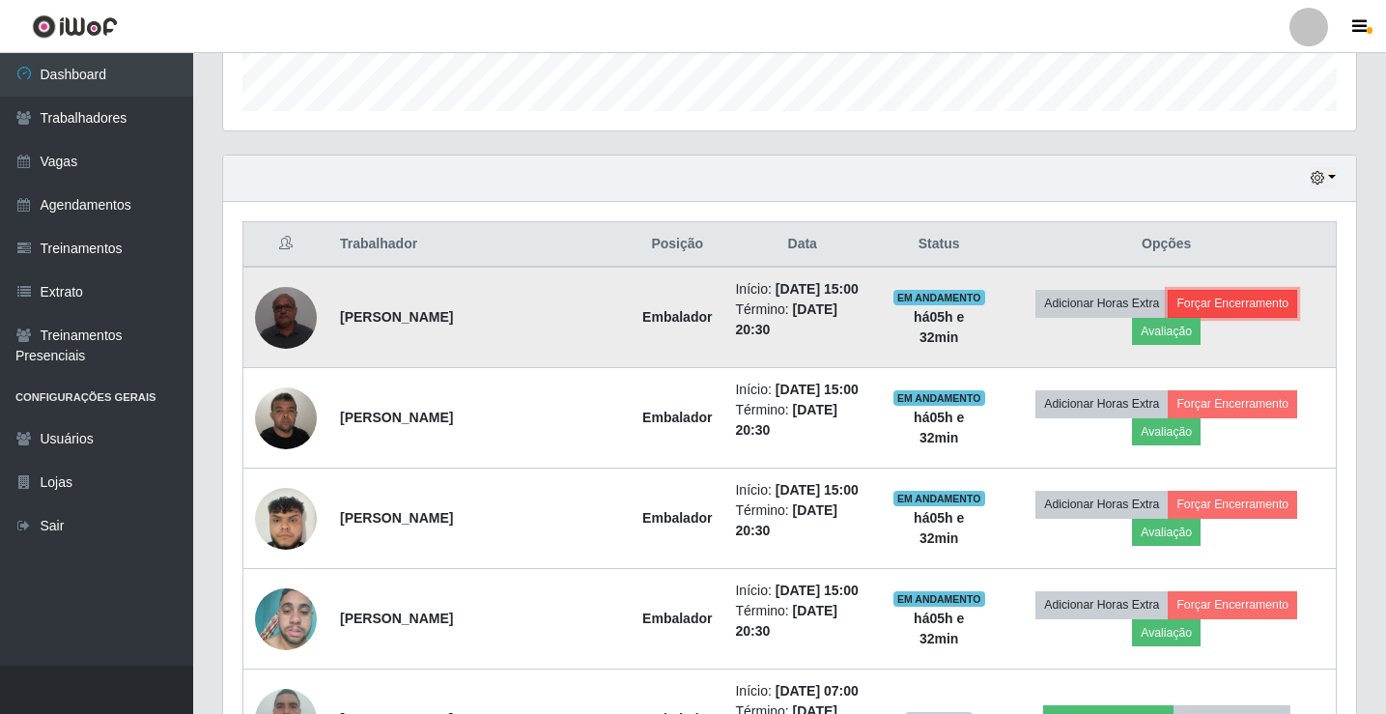
click at [1284, 304] on button "Forçar Encerramento" at bounding box center [1231, 303] width 129 height 27
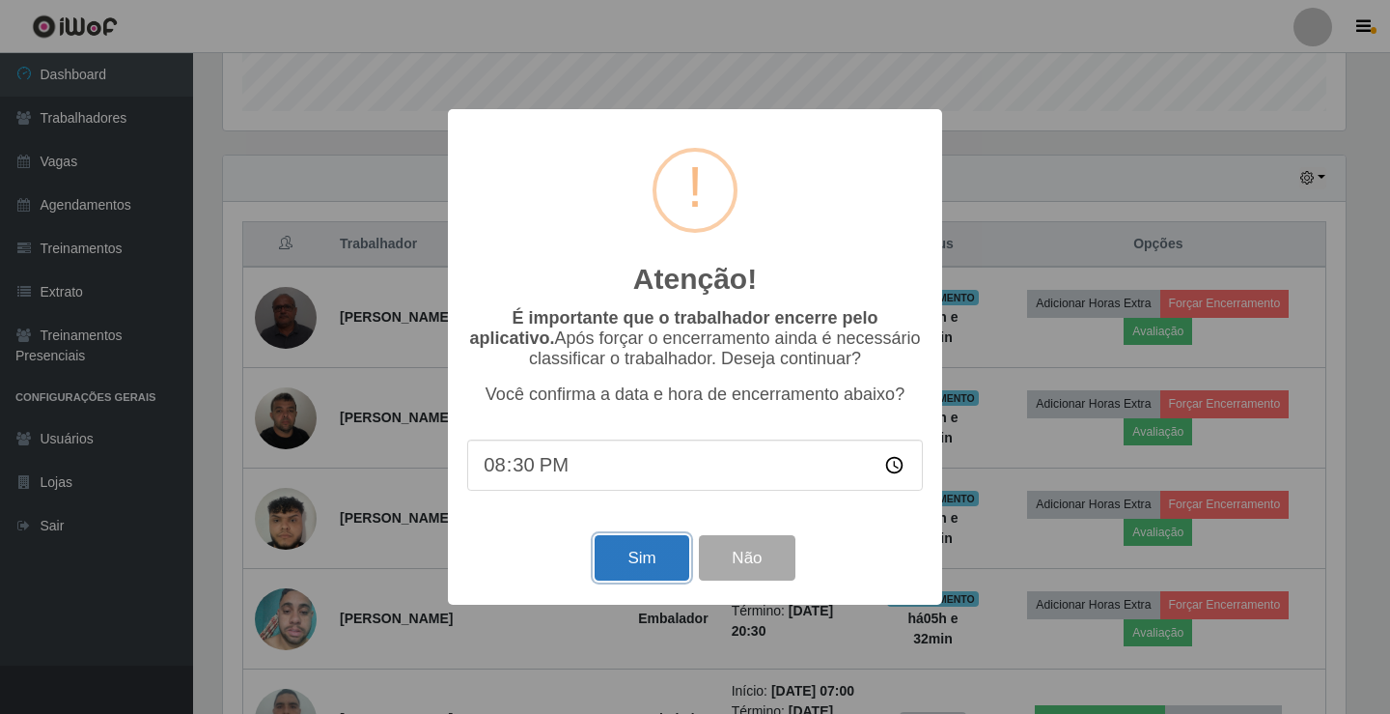
click at [632, 550] on button "Sim" at bounding box center [642, 557] width 94 height 45
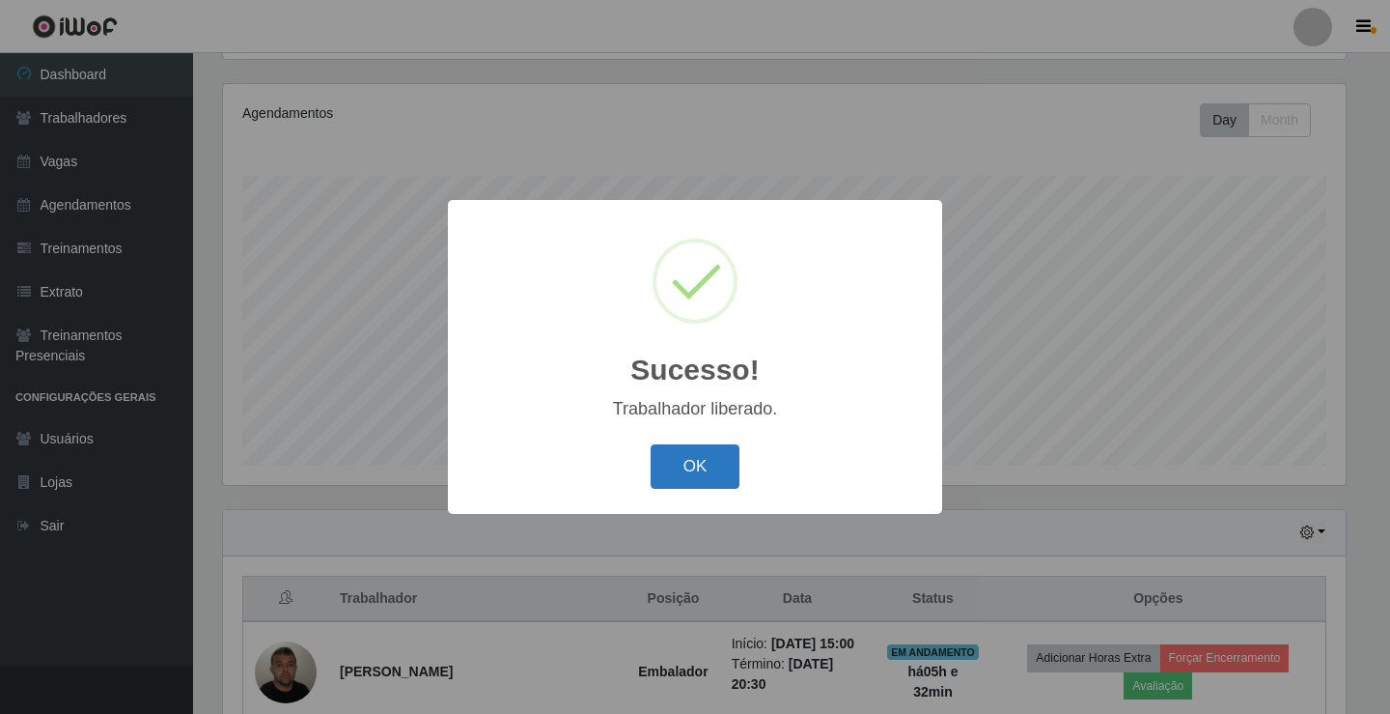
click at [702, 447] on button "OK" at bounding box center [696, 466] width 90 height 45
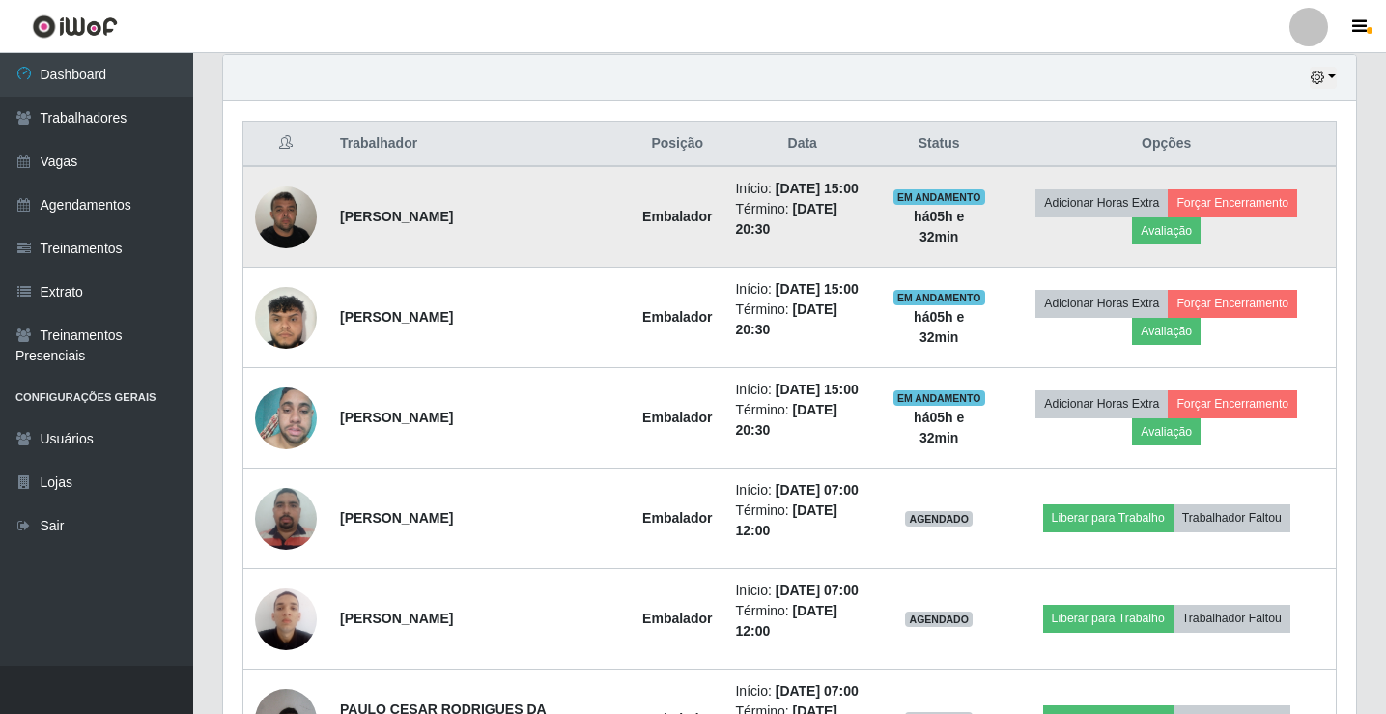
scroll to position [708, 0]
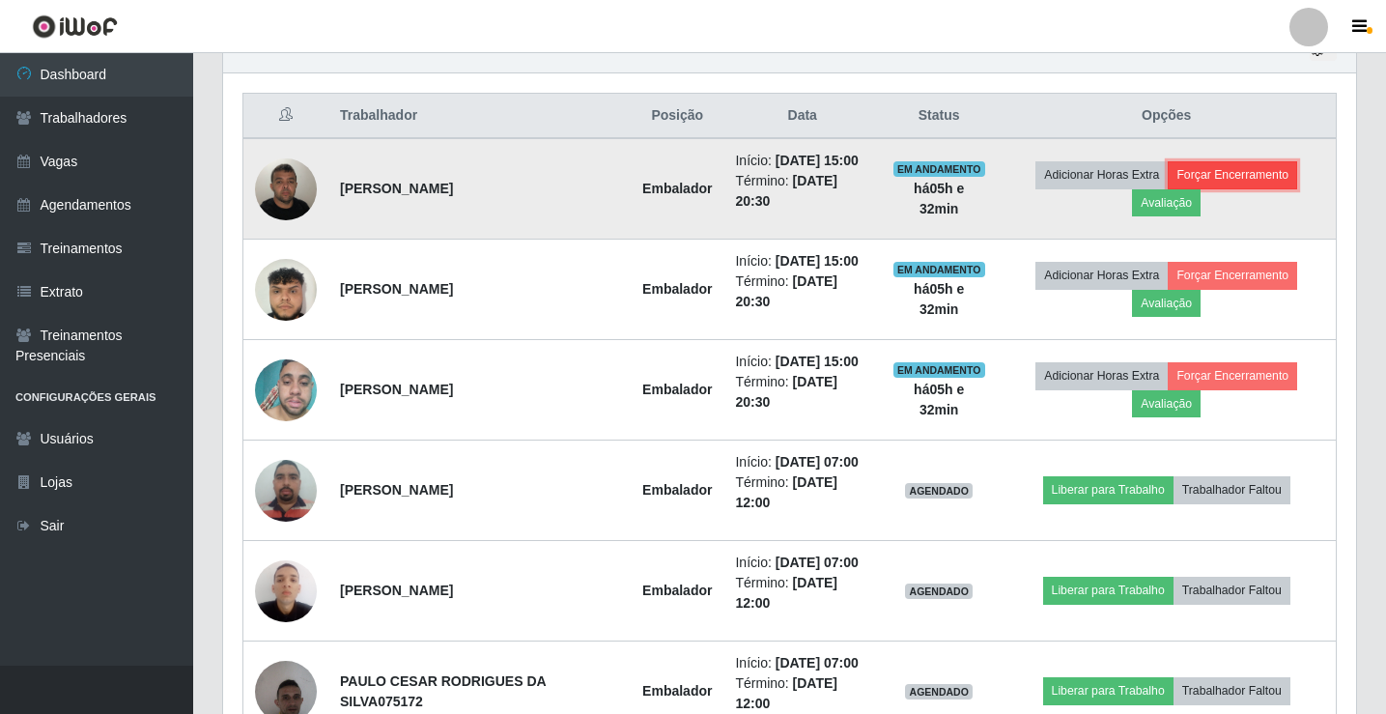
click at [1254, 172] on button "Forçar Encerramento" at bounding box center [1231, 174] width 129 height 27
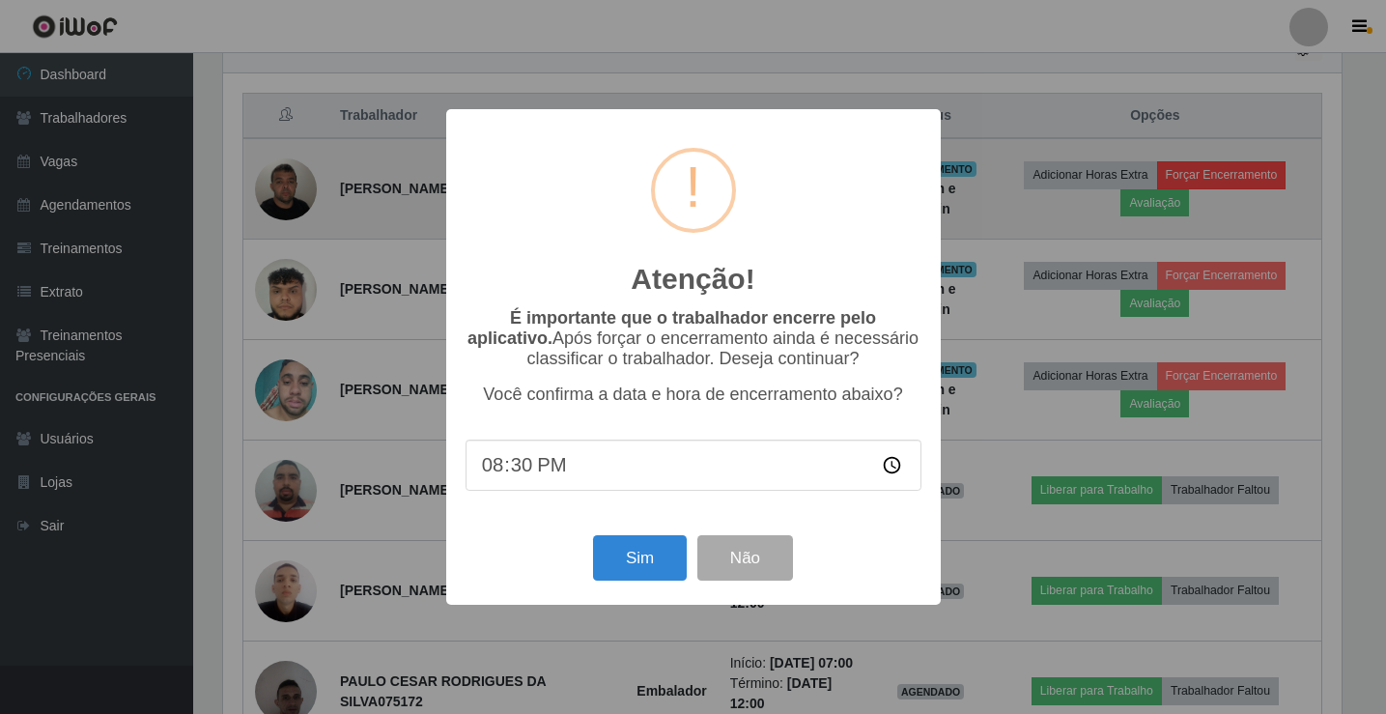
scroll to position [401, 1123]
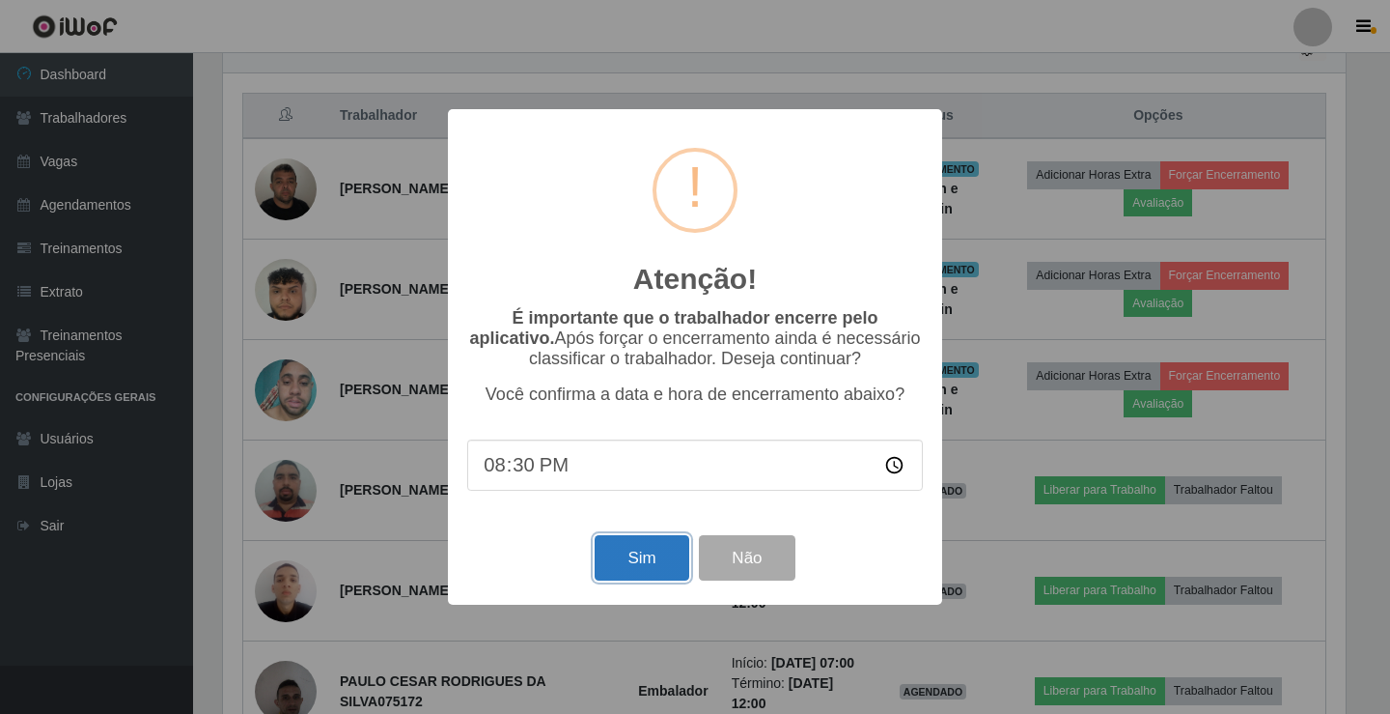
click at [623, 549] on button "Sim" at bounding box center [642, 557] width 94 height 45
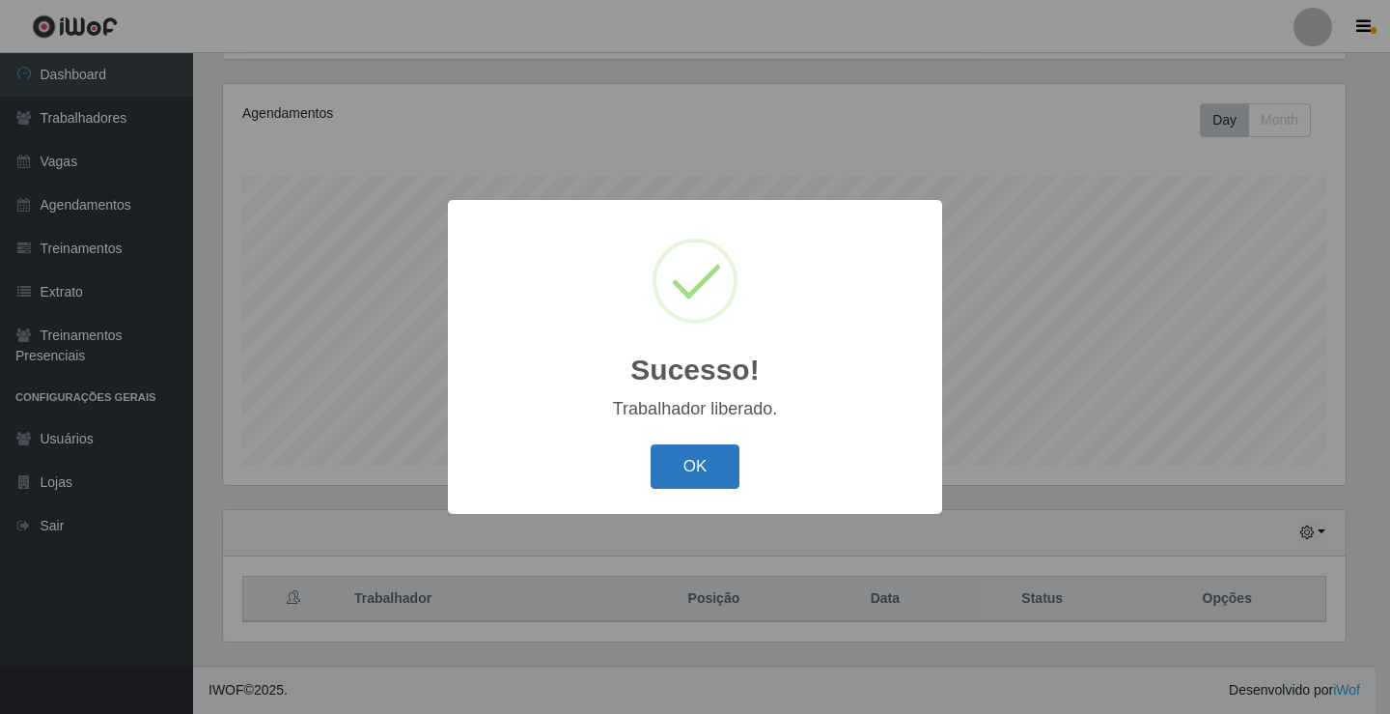
click at [688, 472] on button "OK" at bounding box center [696, 466] width 90 height 45
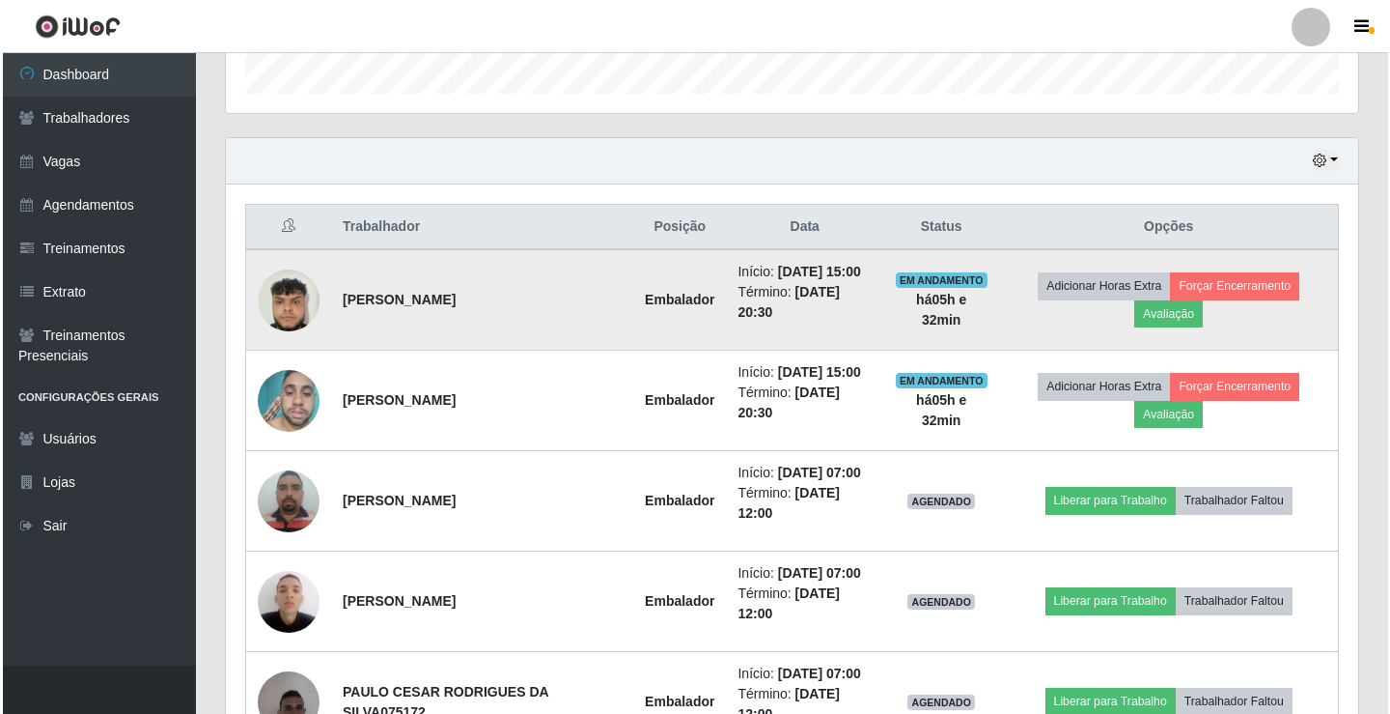
scroll to position [611, 0]
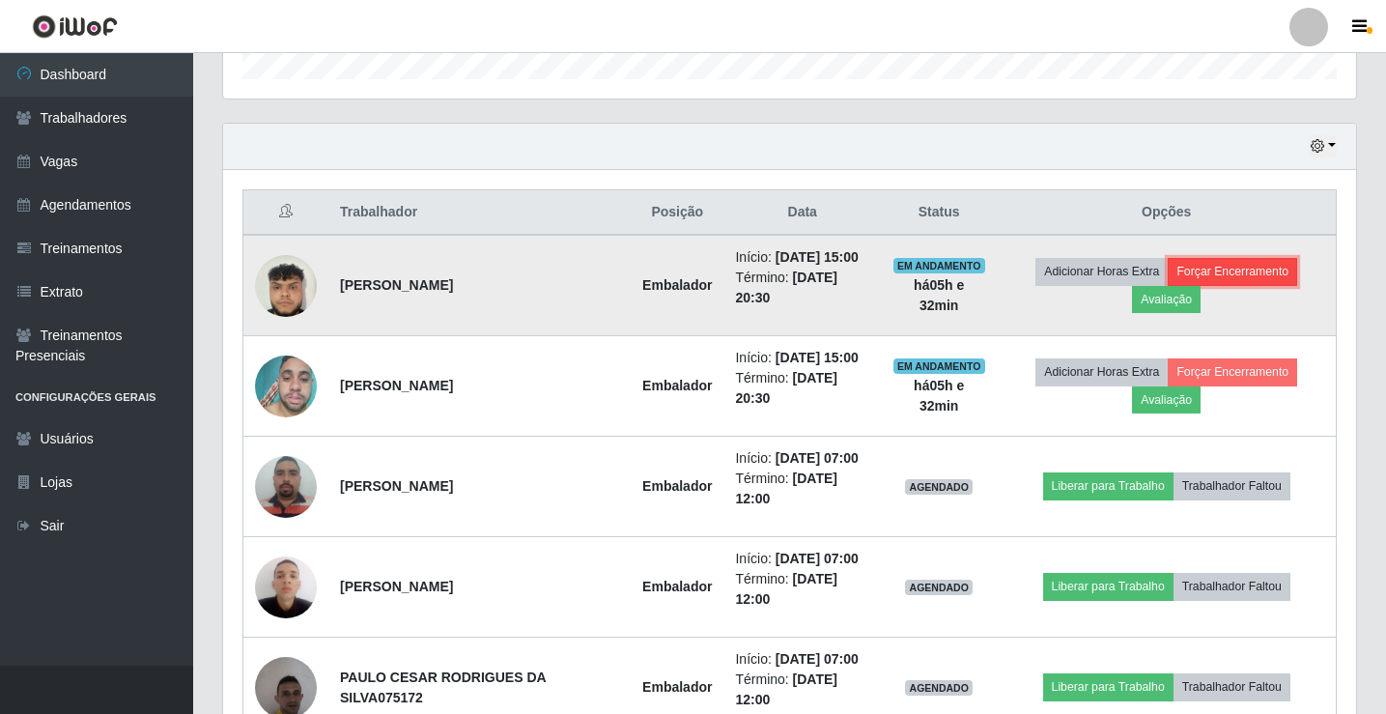
click at [1281, 264] on button "Forçar Encerramento" at bounding box center [1231, 271] width 129 height 27
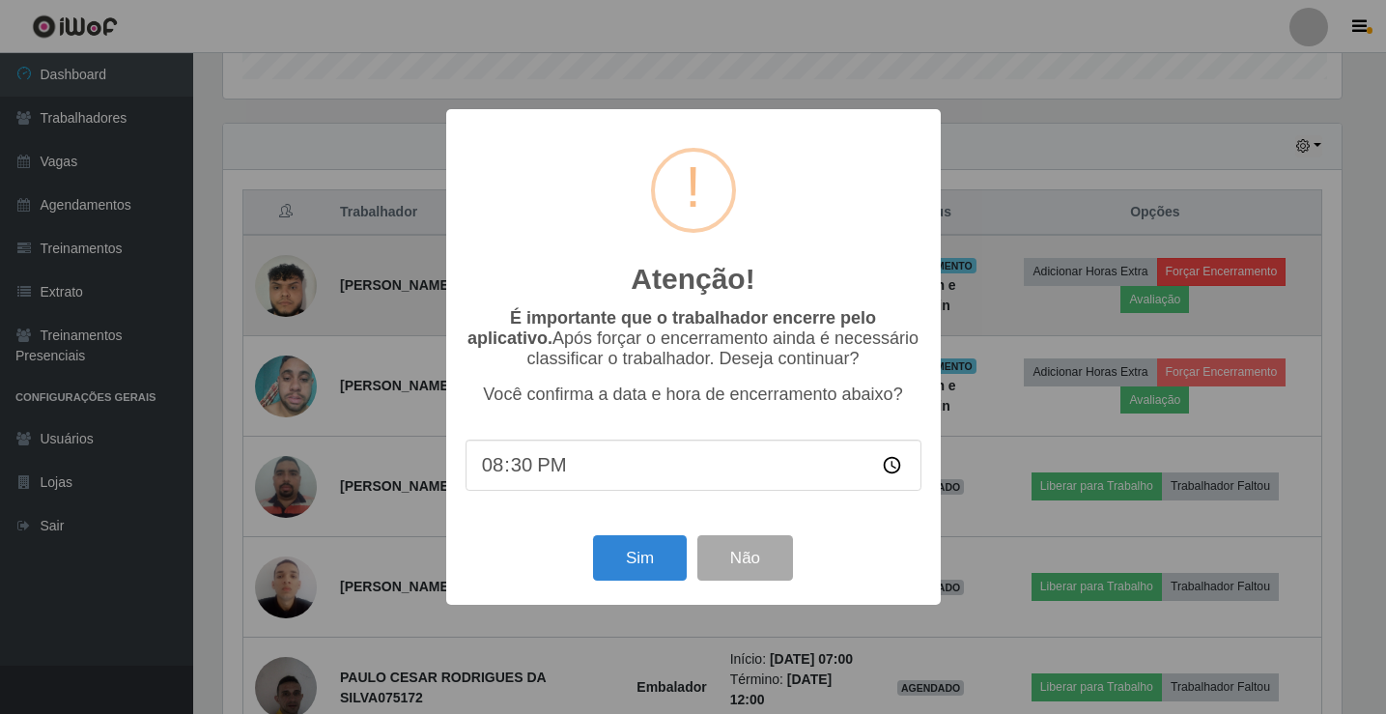
scroll to position [401, 1123]
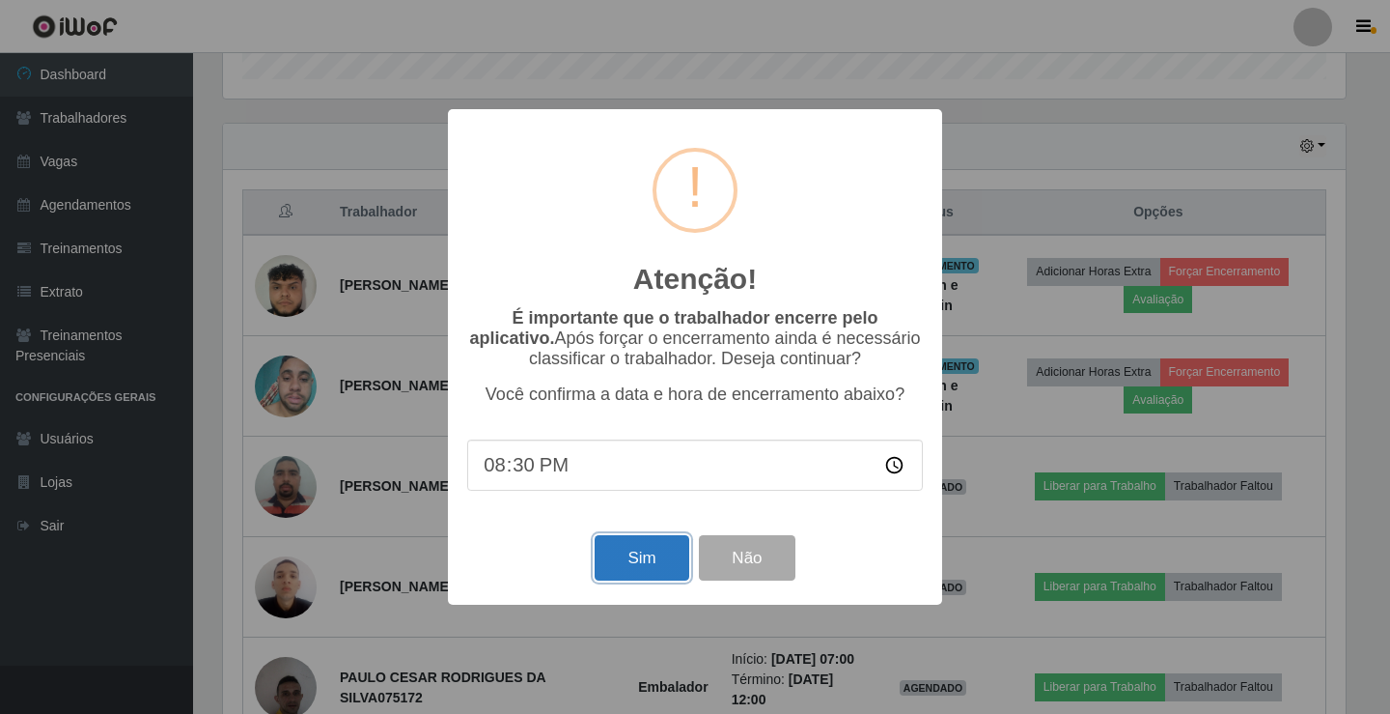
click at [622, 564] on button "Sim" at bounding box center [642, 557] width 94 height 45
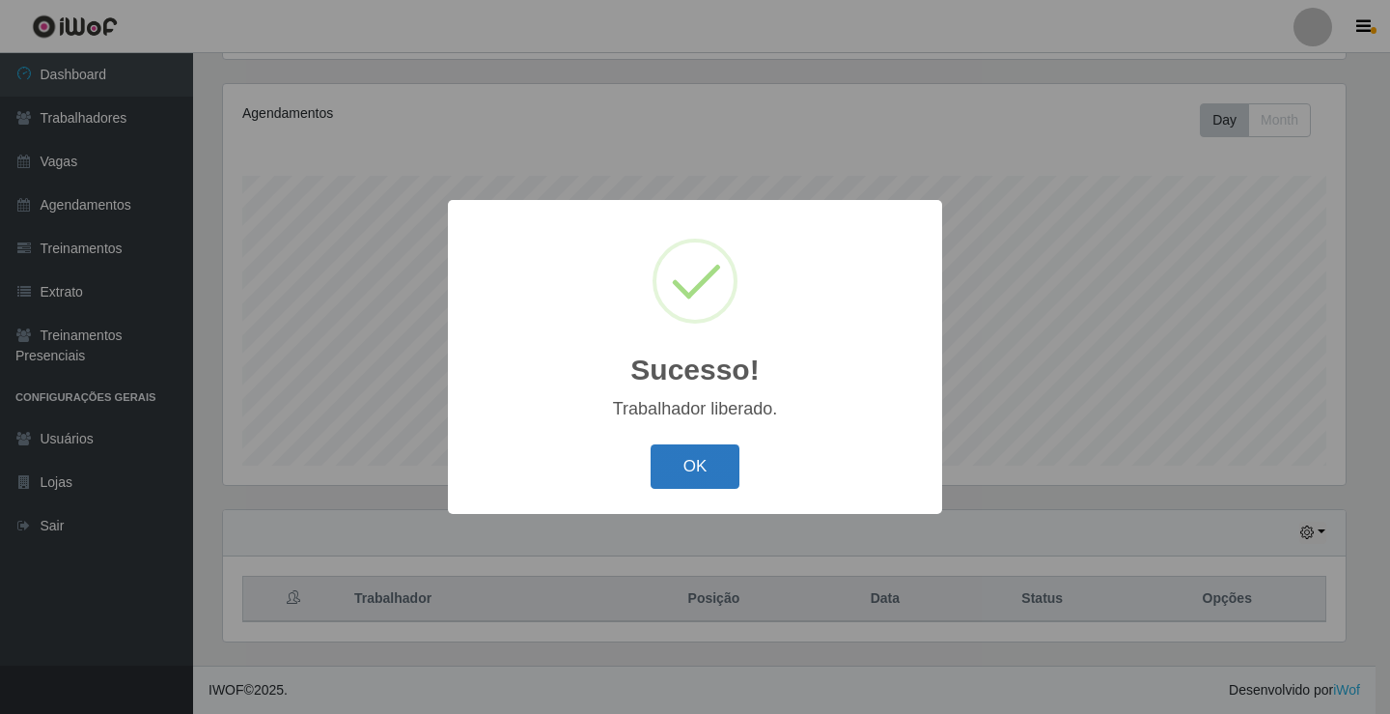
click at [726, 470] on button "OK" at bounding box center [696, 466] width 90 height 45
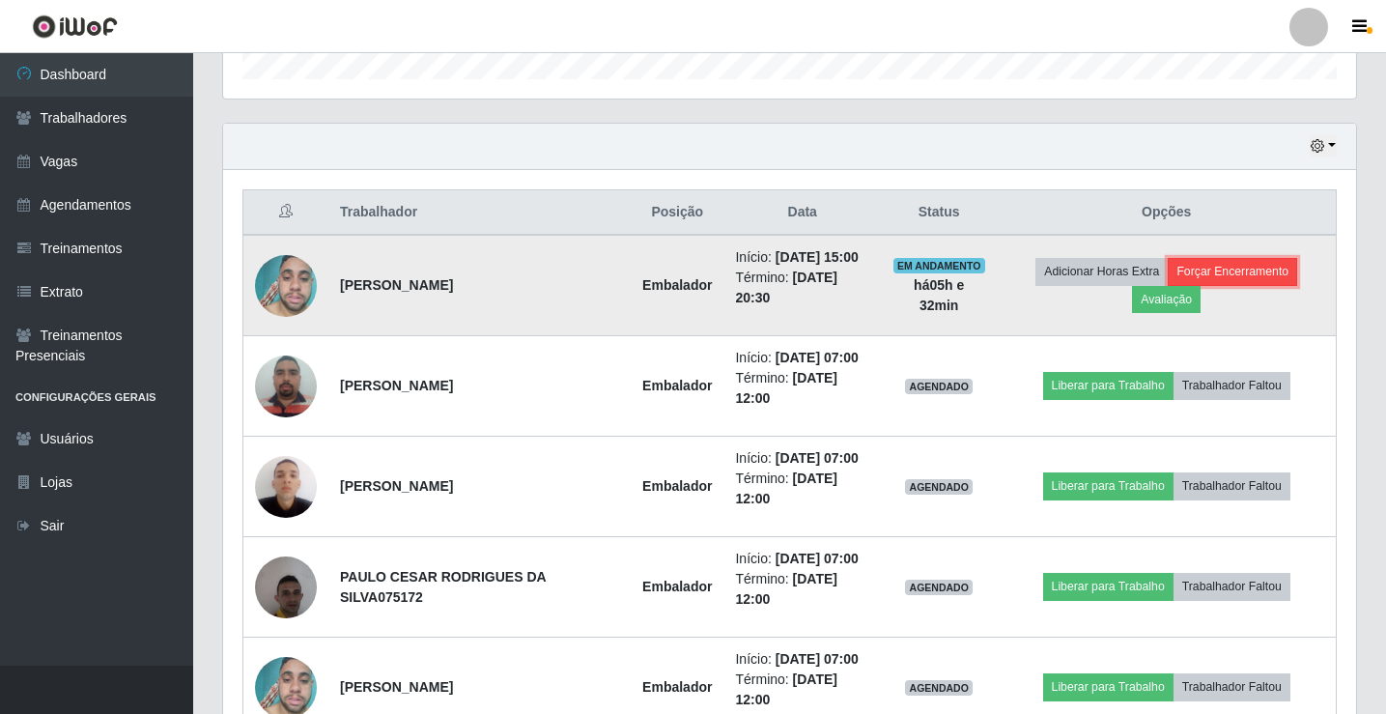
click at [1248, 274] on button "Forçar Encerramento" at bounding box center [1231, 271] width 129 height 27
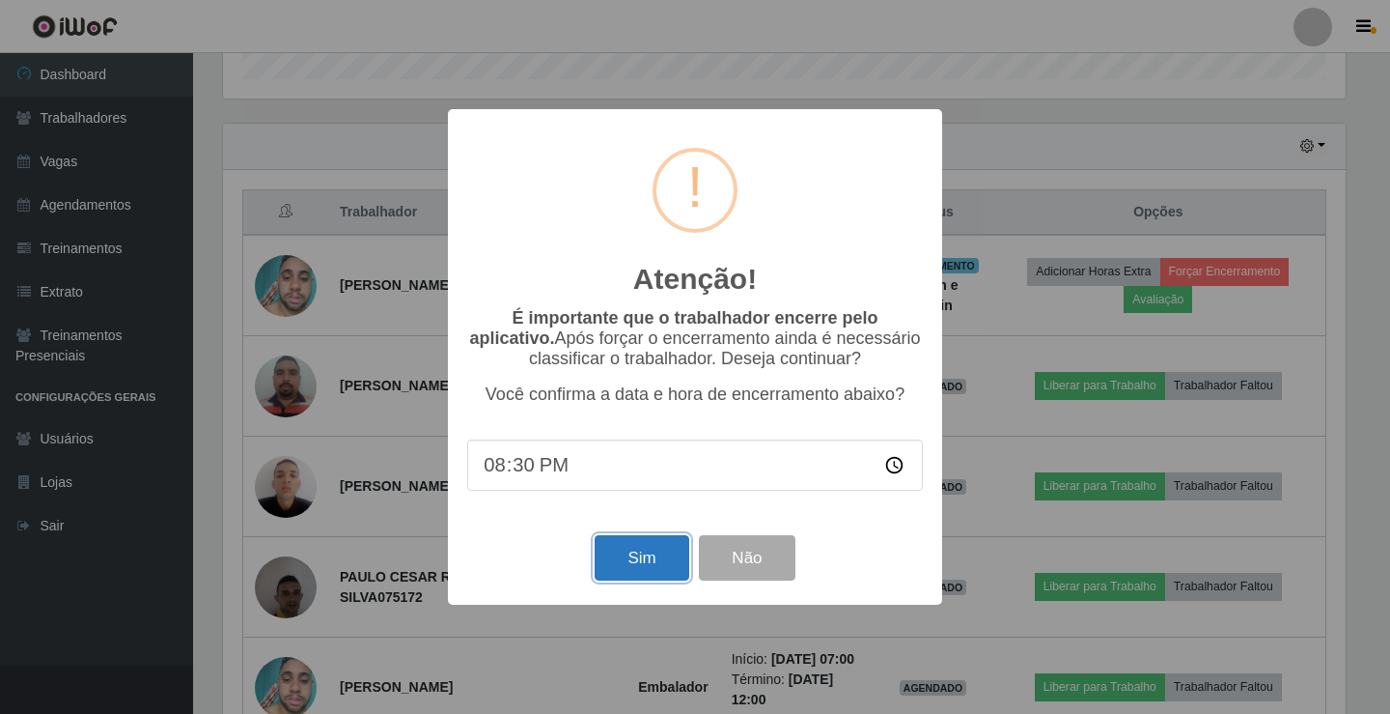
click at [654, 556] on button "Sim" at bounding box center [642, 557] width 94 height 45
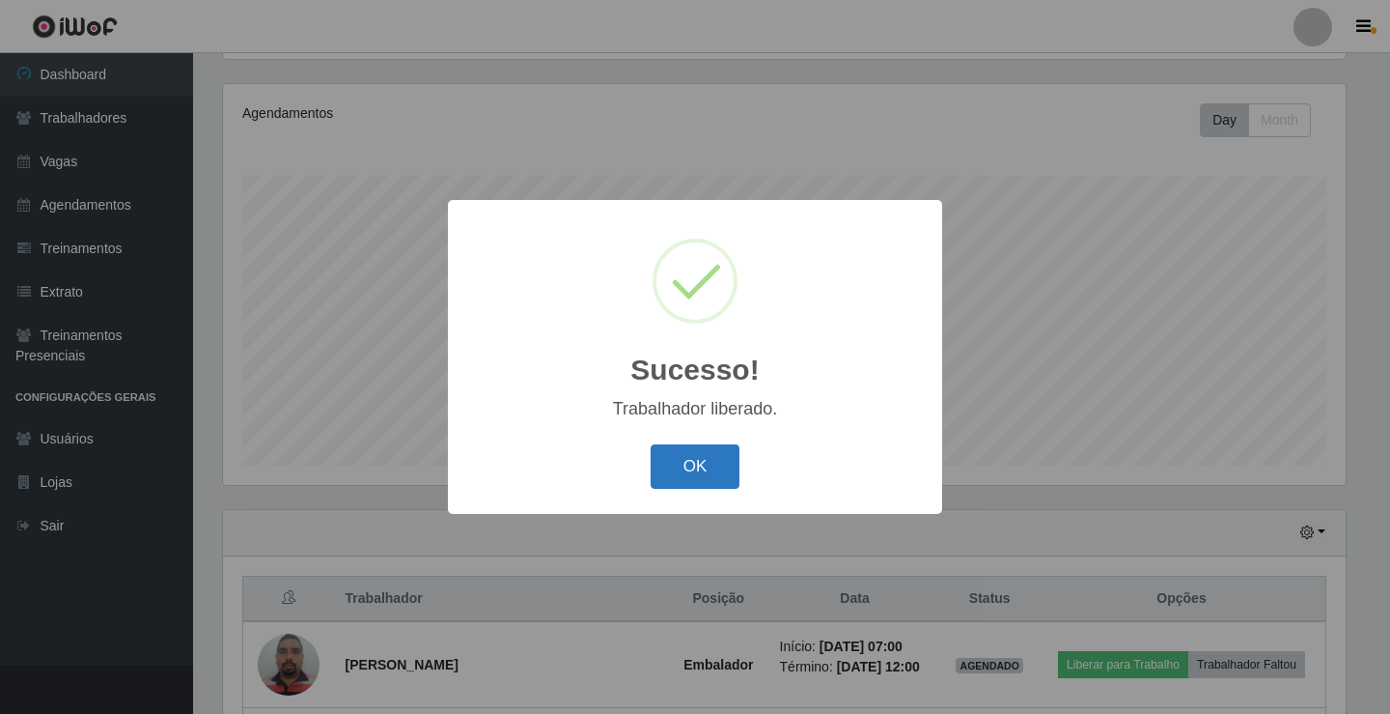
click at [703, 463] on button "OK" at bounding box center [696, 466] width 90 height 45
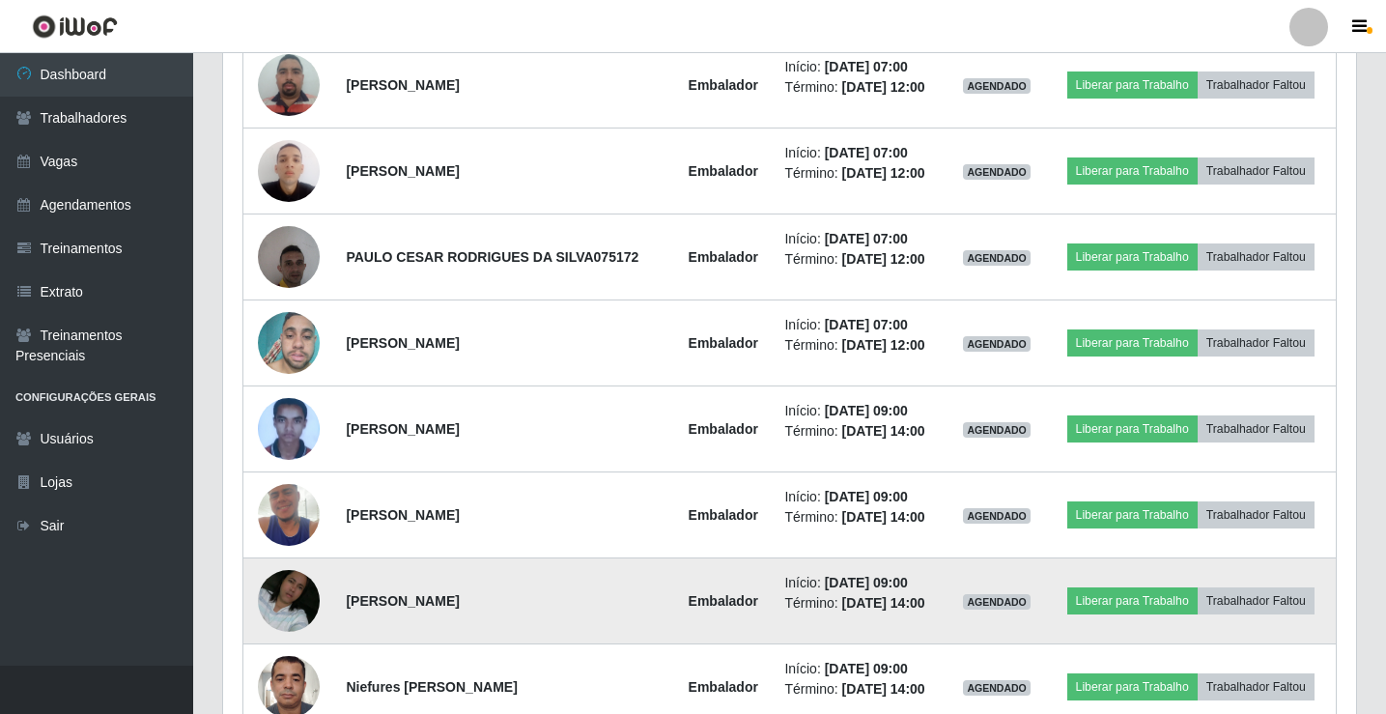
click at [290, 601] on img at bounding box center [289, 601] width 62 height 108
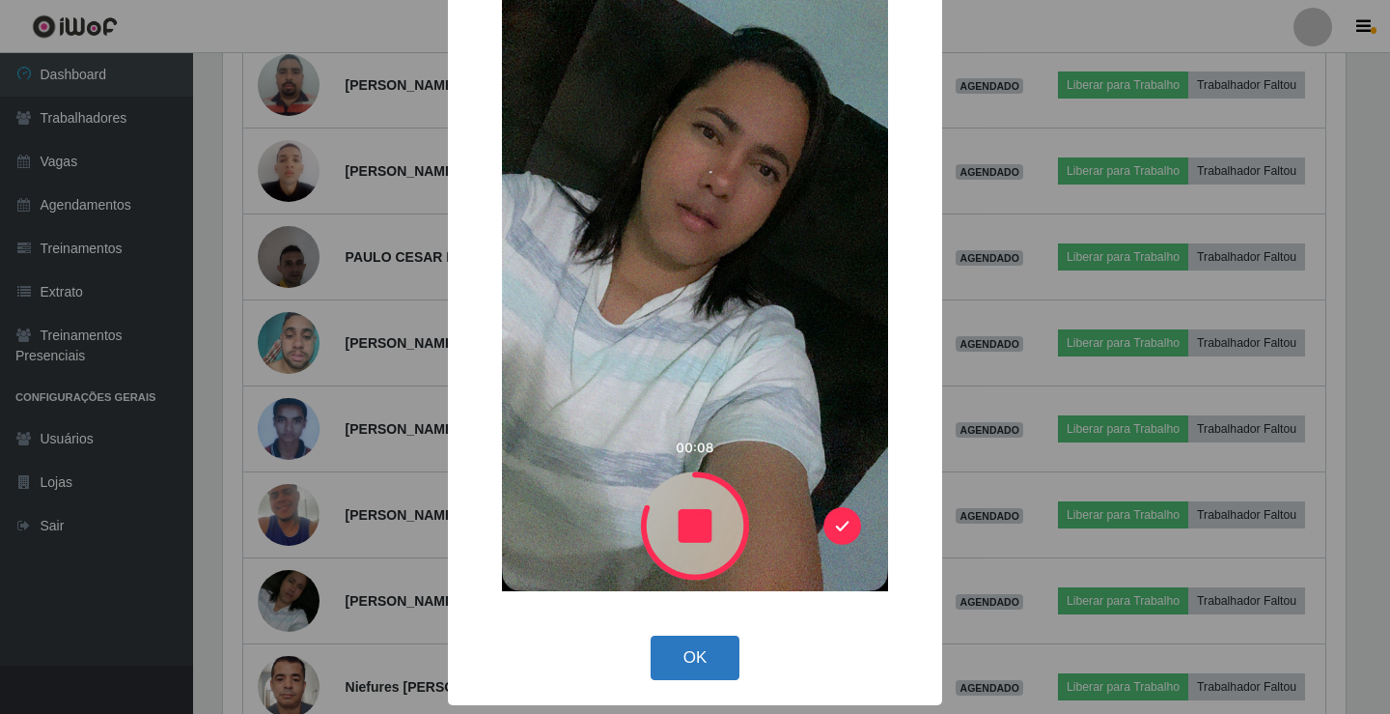
click at [692, 664] on button "OK" at bounding box center [696, 657] width 90 height 45
